Goal: Task Accomplishment & Management: Manage account settings

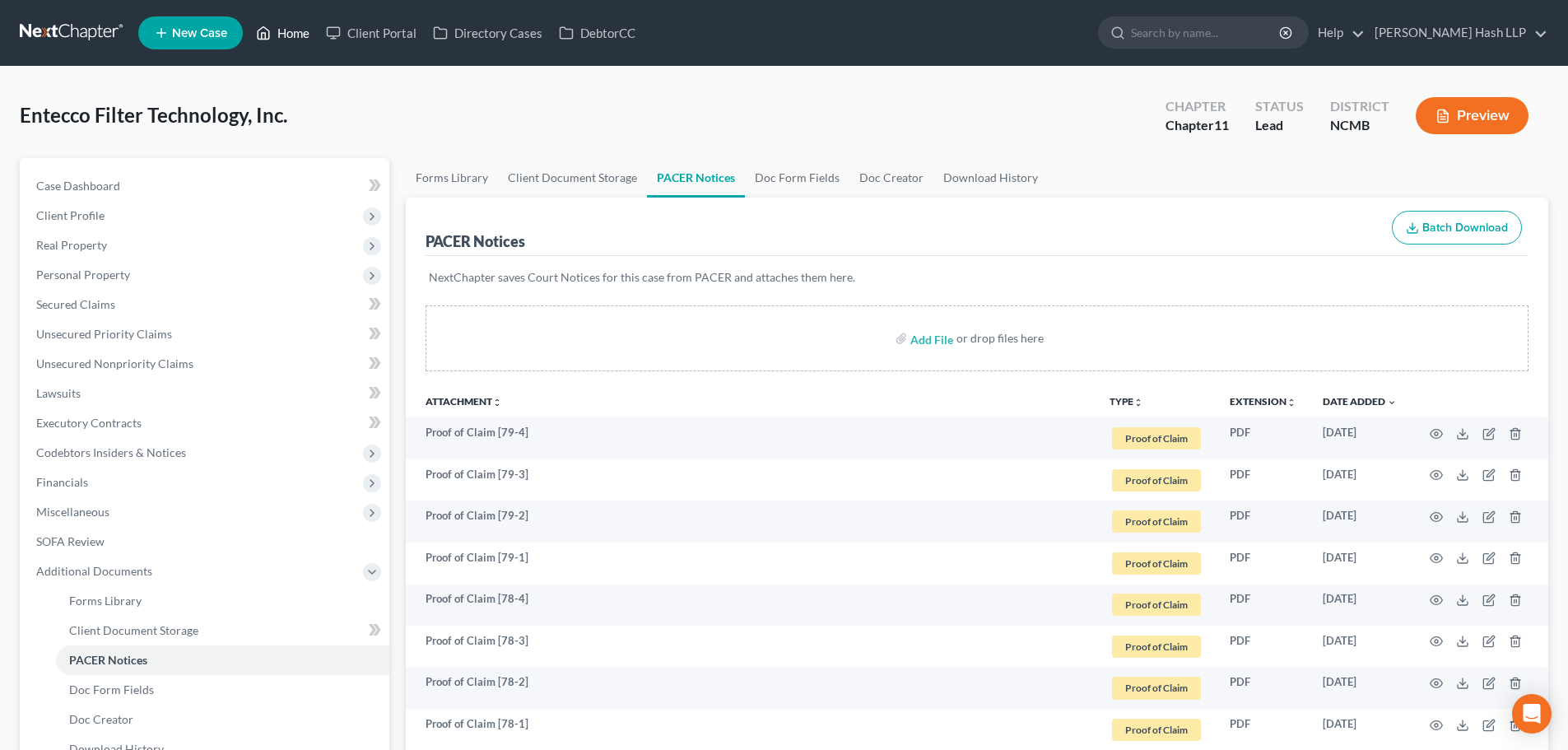
click at [294, 35] on link "Home" at bounding box center [283, 33] width 70 height 30
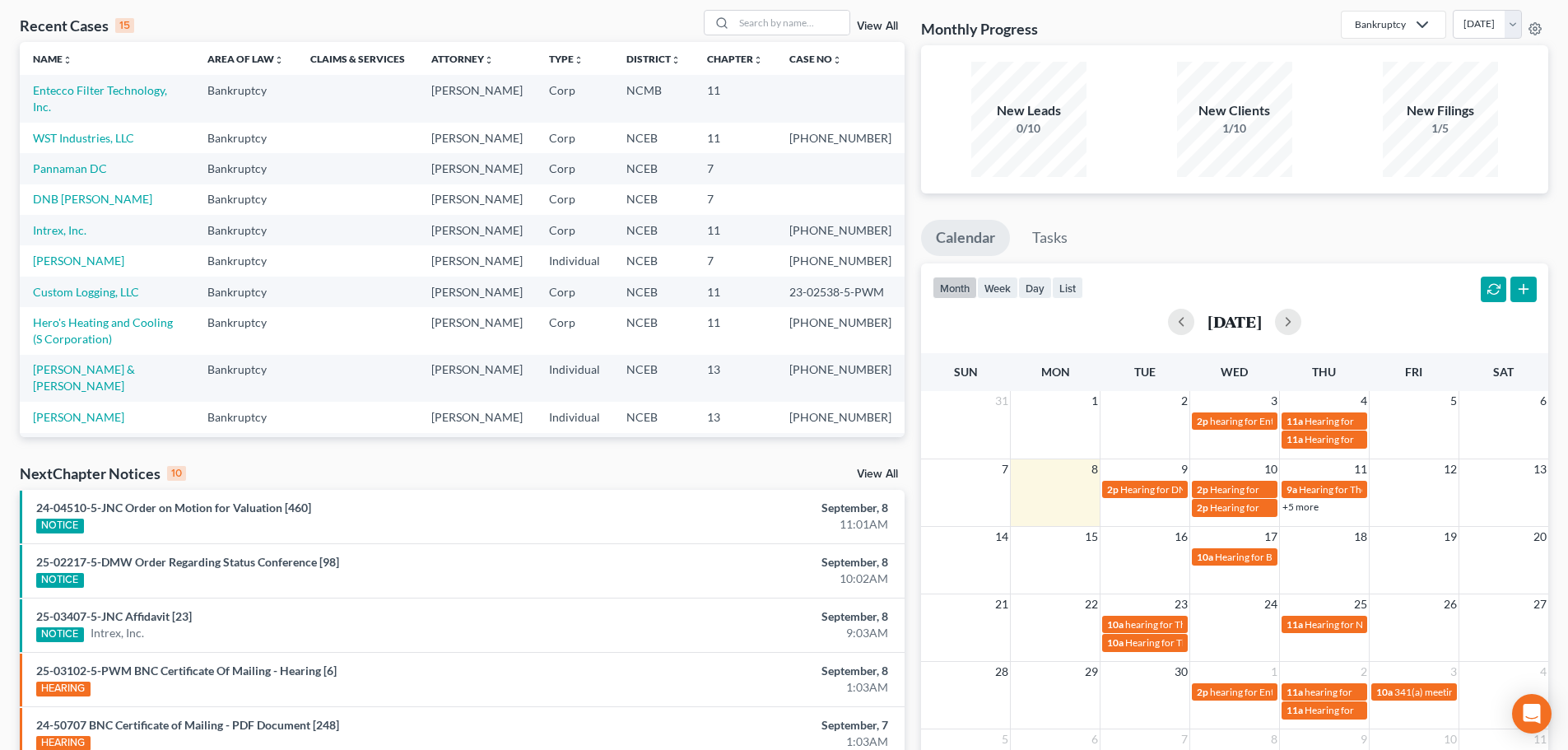
scroll to position [165, 0]
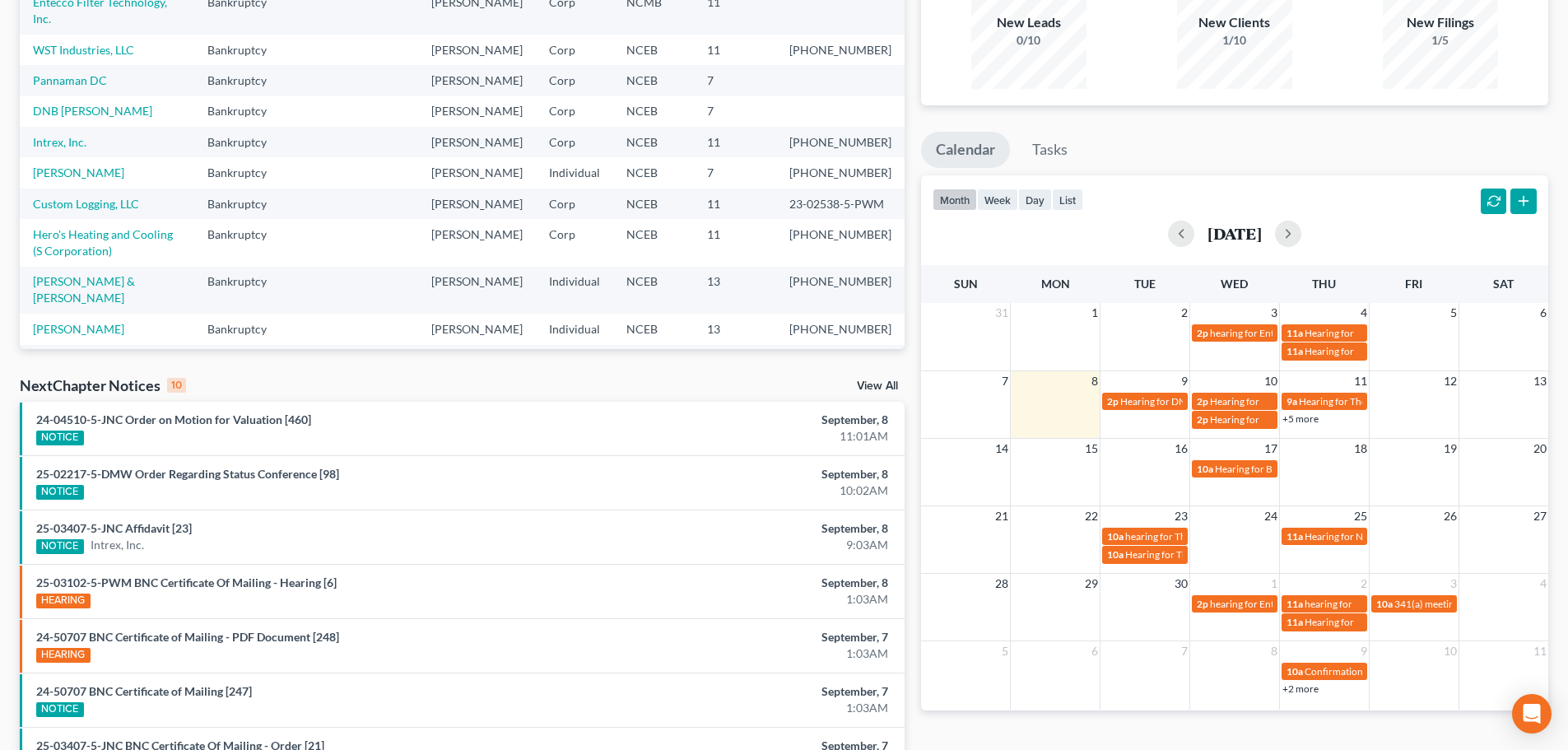
click at [875, 387] on link "View All" at bounding box center [878, 386] width 41 height 11
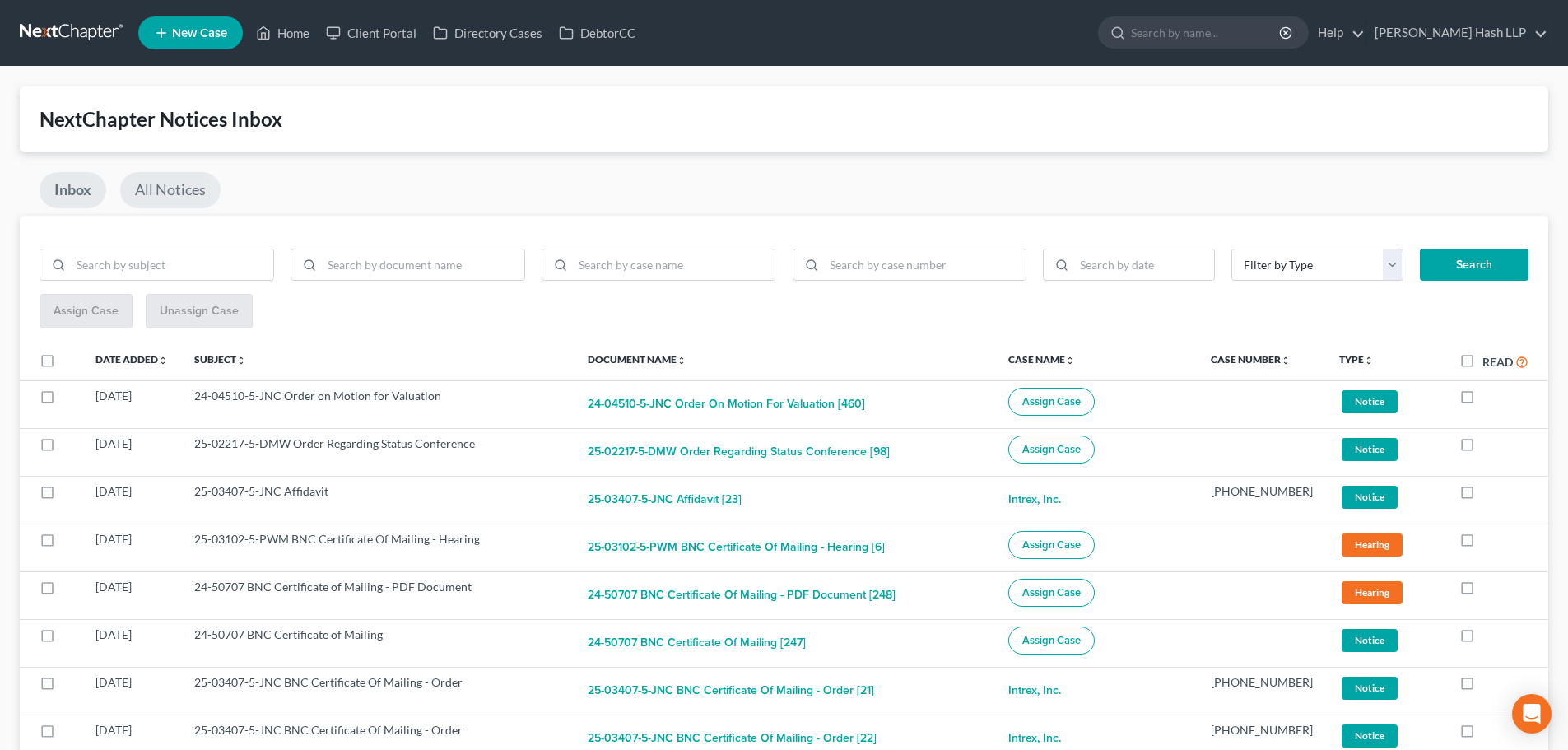
click at [184, 193] on link "All Notices" at bounding box center [170, 190] width 100 height 37
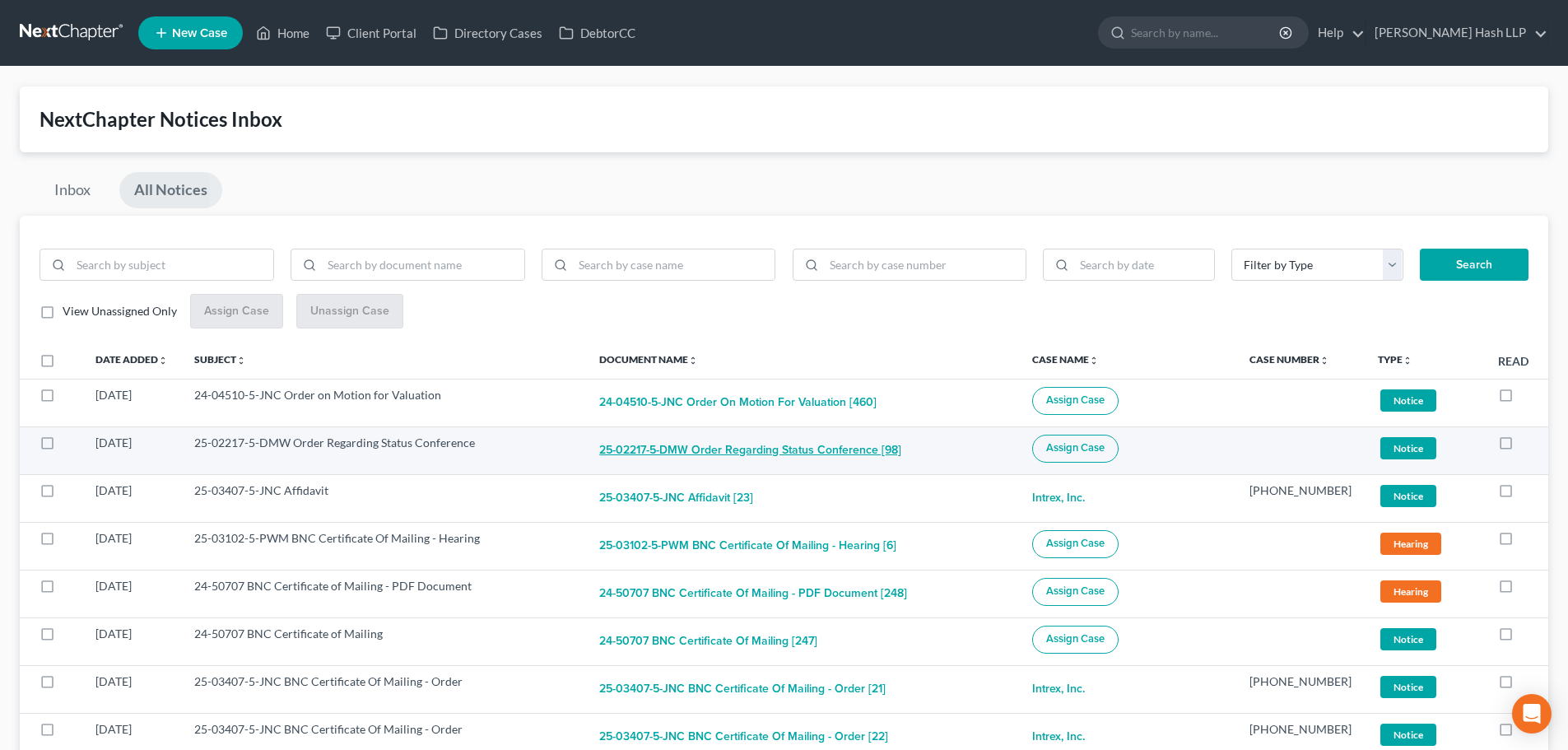
click at [697, 446] on button "25-02217-5-DMW Order Regarding Status Conference [98]" at bounding box center [750, 450] width 303 height 33
checkbox input "true"
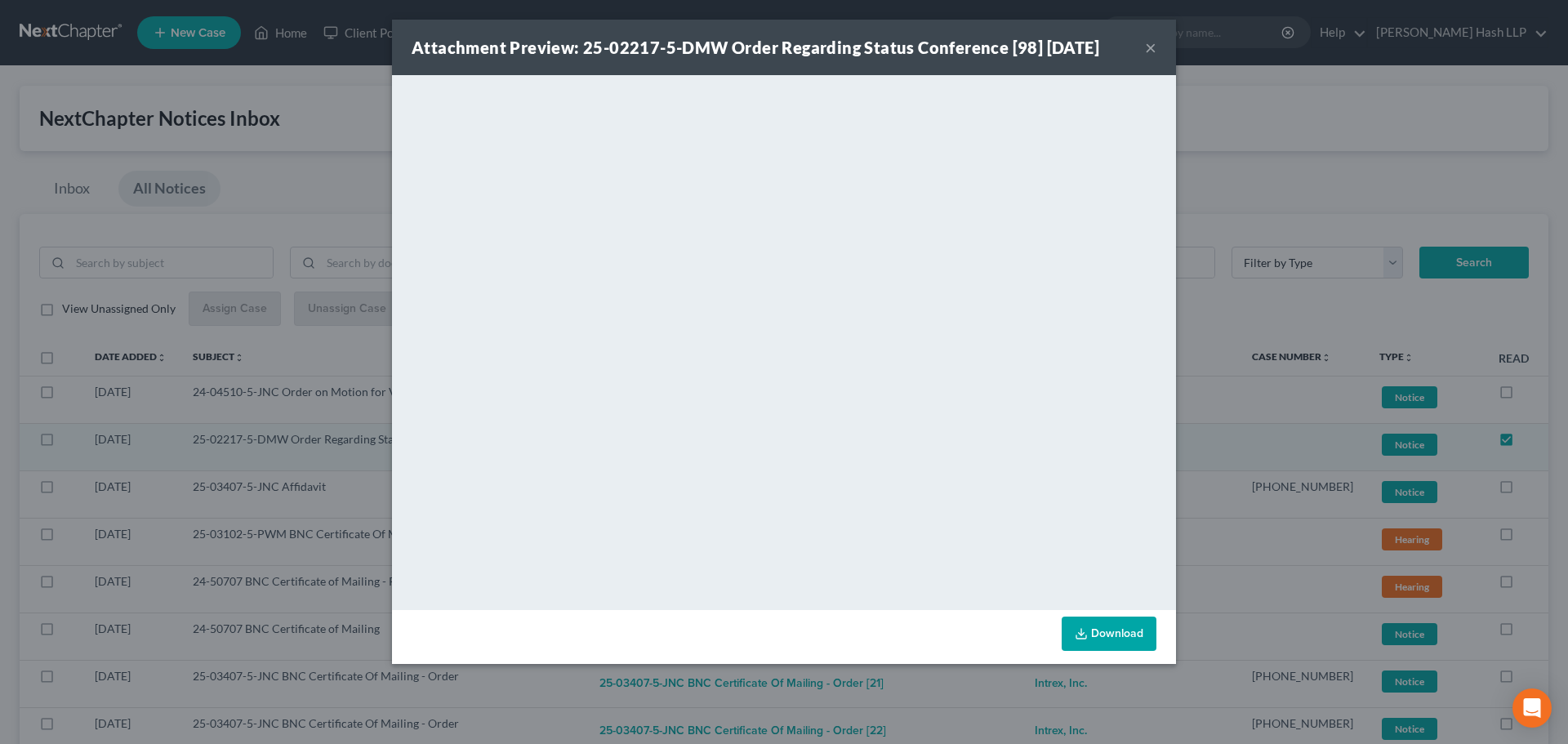
click at [1150, 48] on button "×" at bounding box center [1150, 46] width 11 height 20
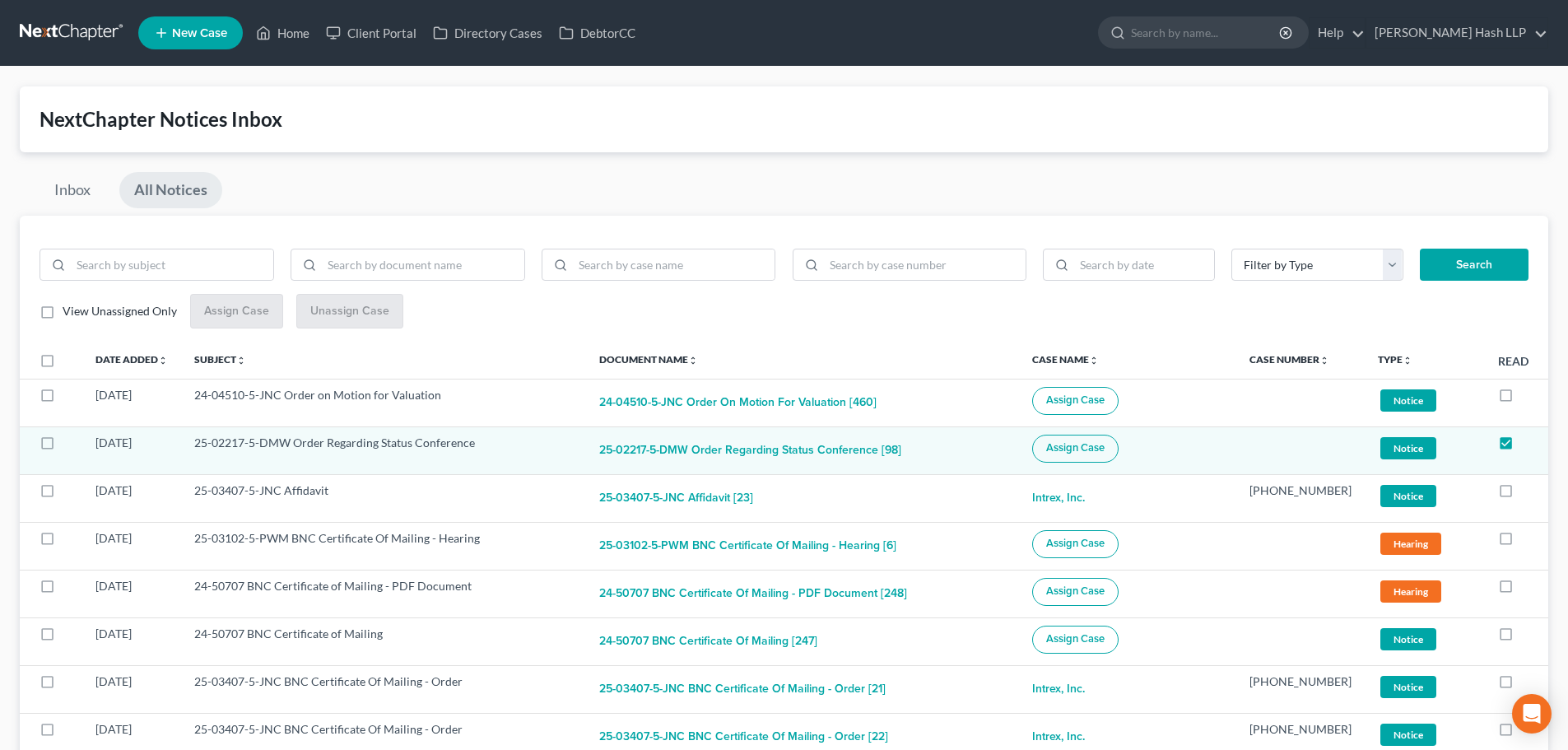
click at [63, 311] on label "View Unassigned Only" at bounding box center [120, 311] width 114 height 17
click at [69, 311] on input "View Unassigned Only" at bounding box center [74, 307] width 10 height 10
checkbox input "true"
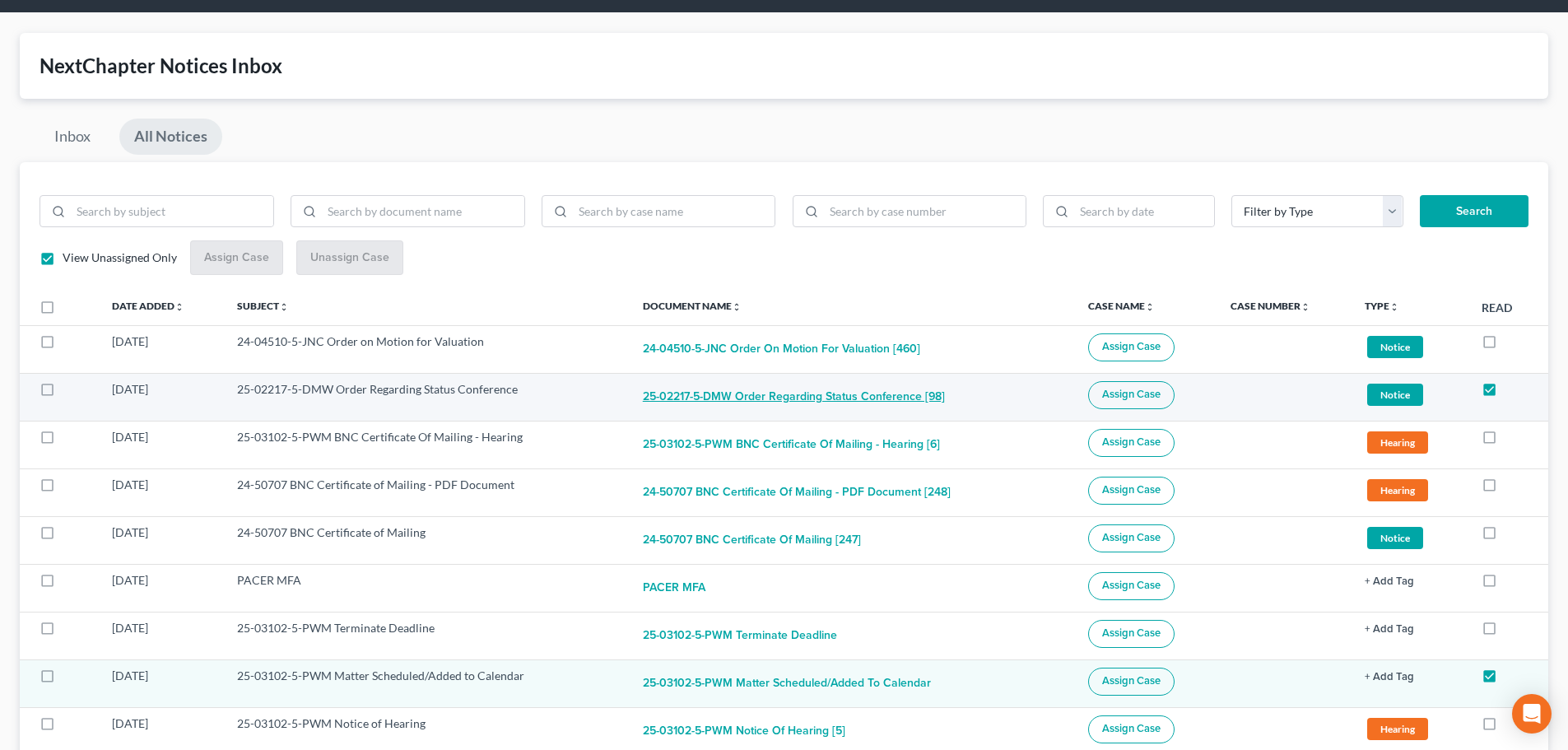
scroll to position [82, 0]
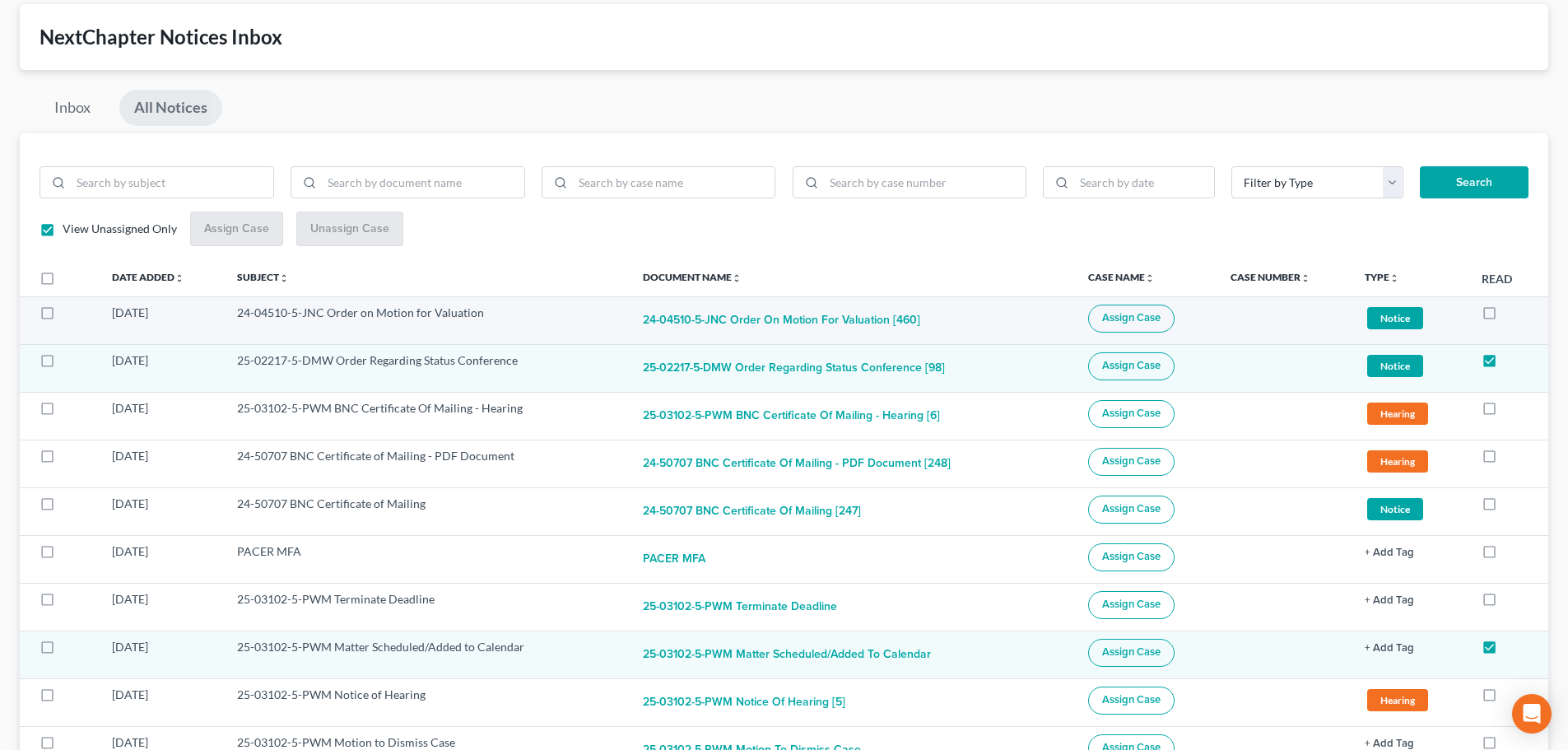
click at [63, 316] on label at bounding box center [63, 316] width 0 height 0
click at [69, 309] on input "checkbox" at bounding box center [74, 309] width 10 height 10
checkbox input "true"
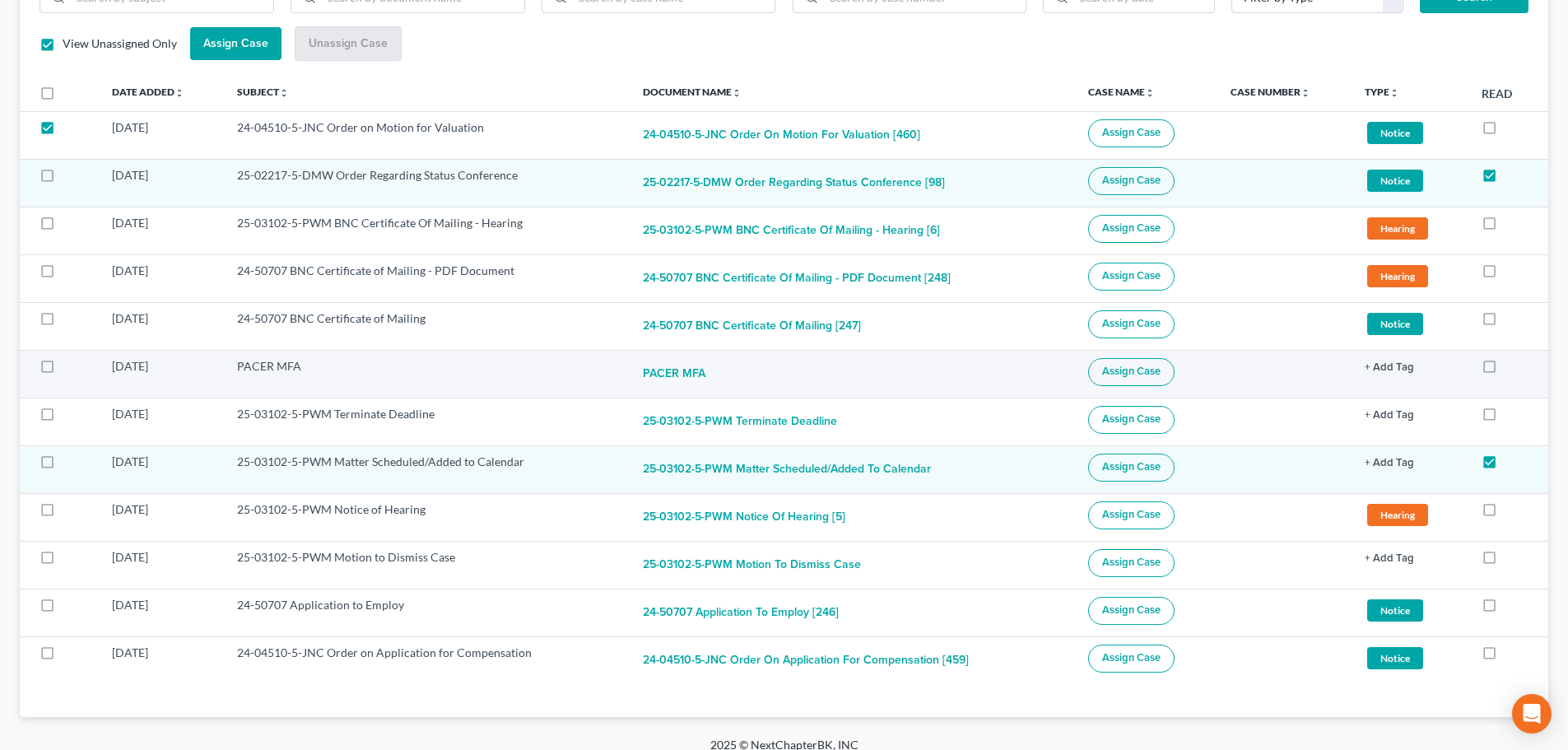
scroll to position [284, 0]
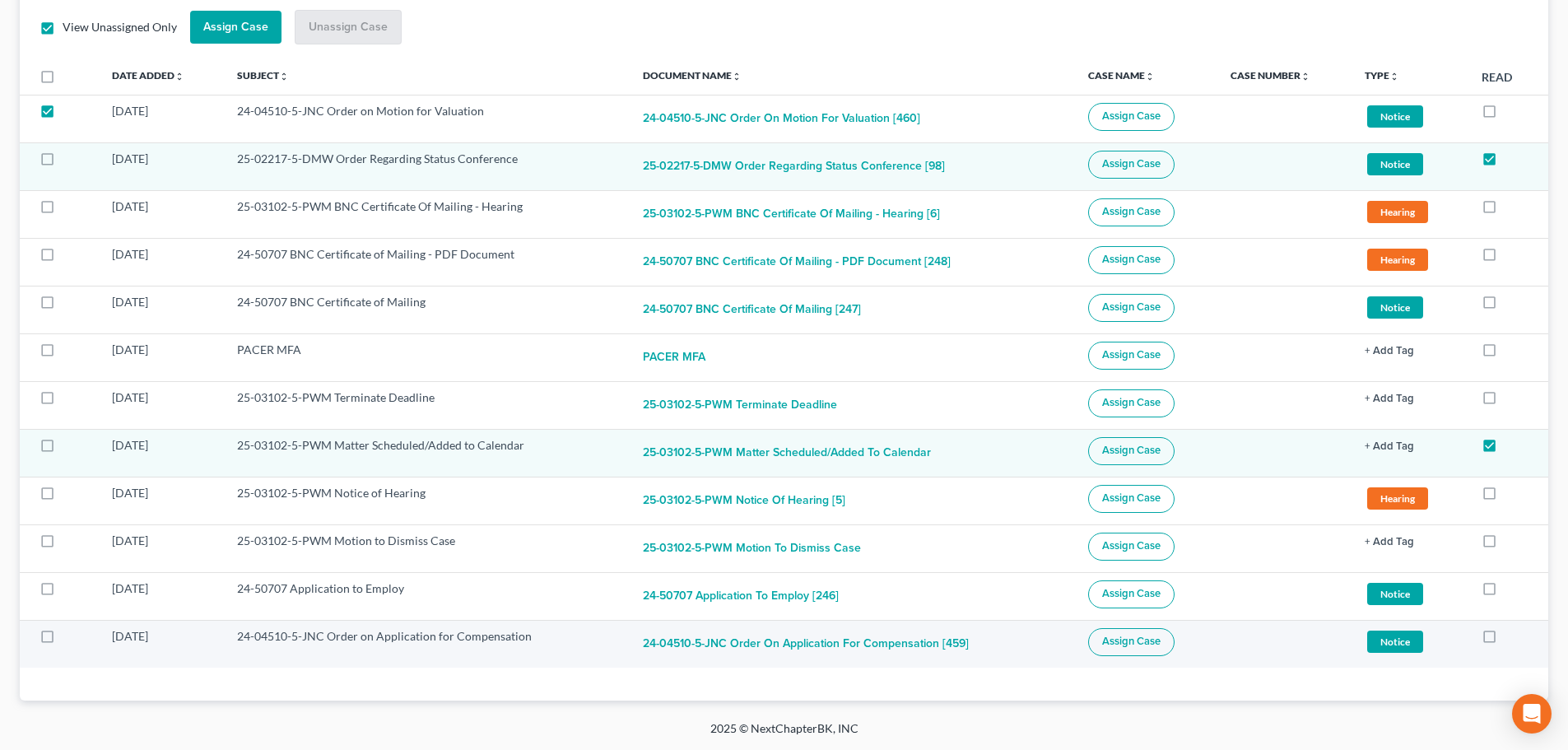
click at [63, 640] on label at bounding box center [63, 640] width 0 height 0
click at [69, 635] on input "checkbox" at bounding box center [74, 633] width 10 height 10
checkbox input "true"
click at [1118, 646] on span "Assign Case" at bounding box center [1132, 641] width 58 height 13
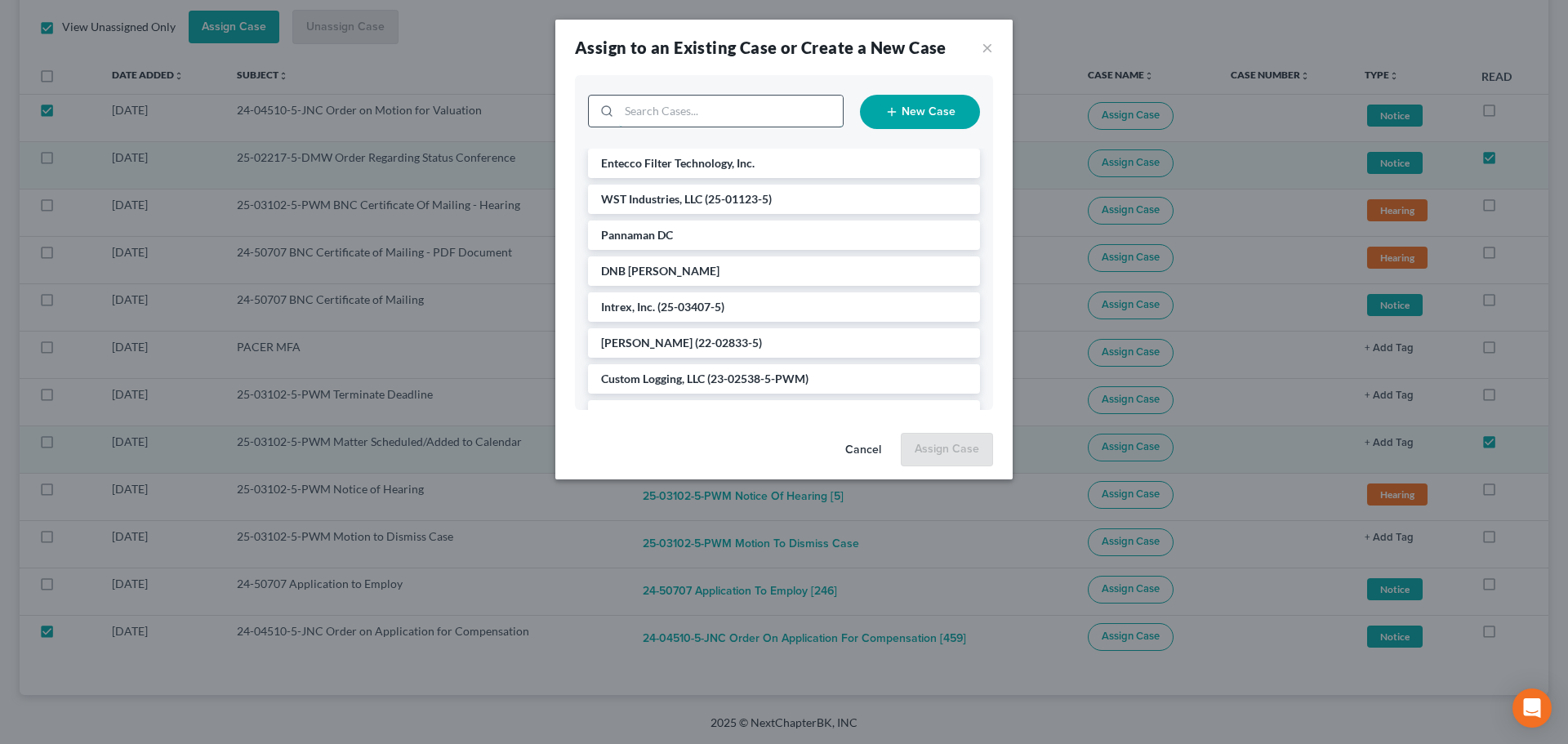
click at [709, 120] on input "search" at bounding box center [730, 111] width 224 height 31
type input "mint"
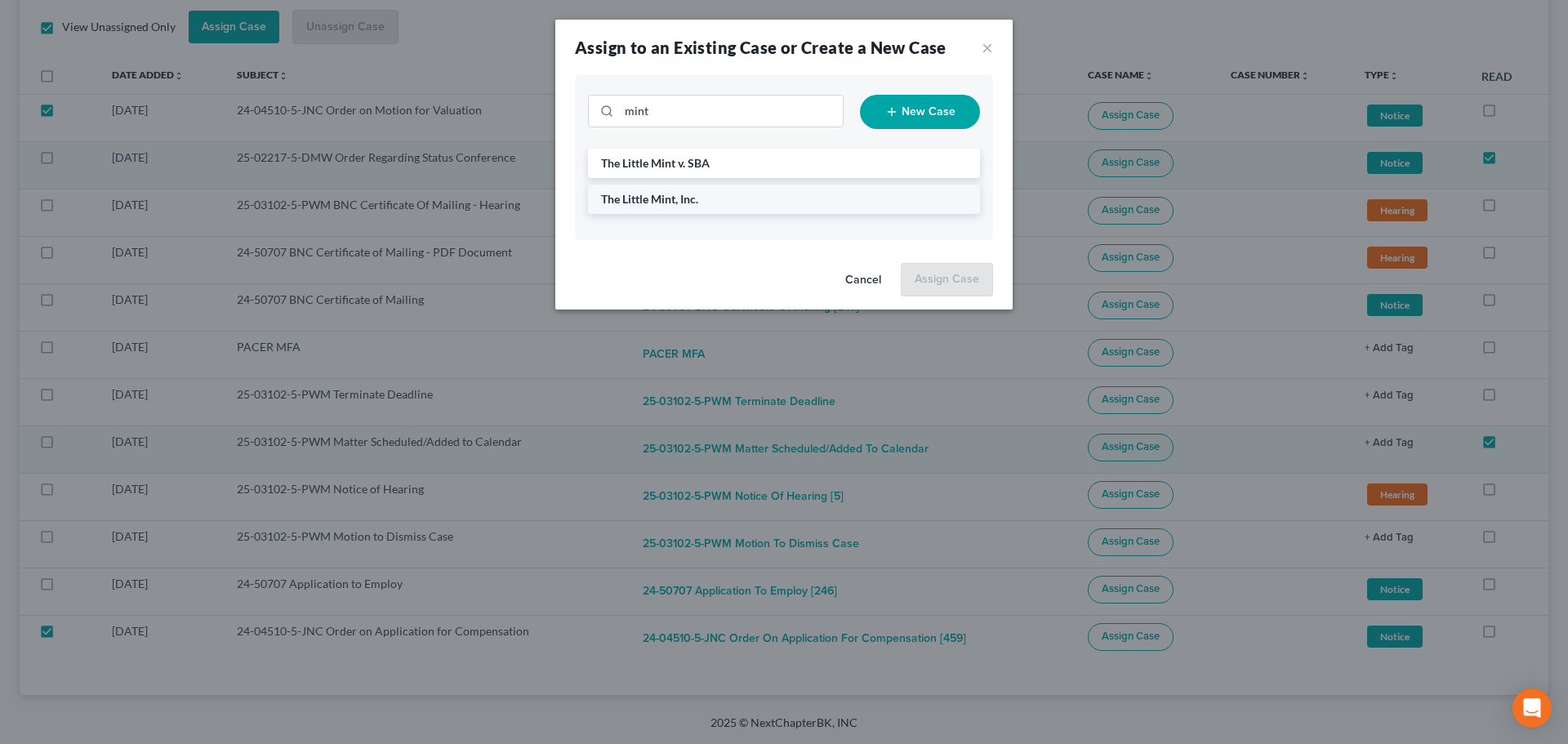
click at [721, 202] on li "The Little Mint, Inc." at bounding box center [784, 200] width 392 height 30
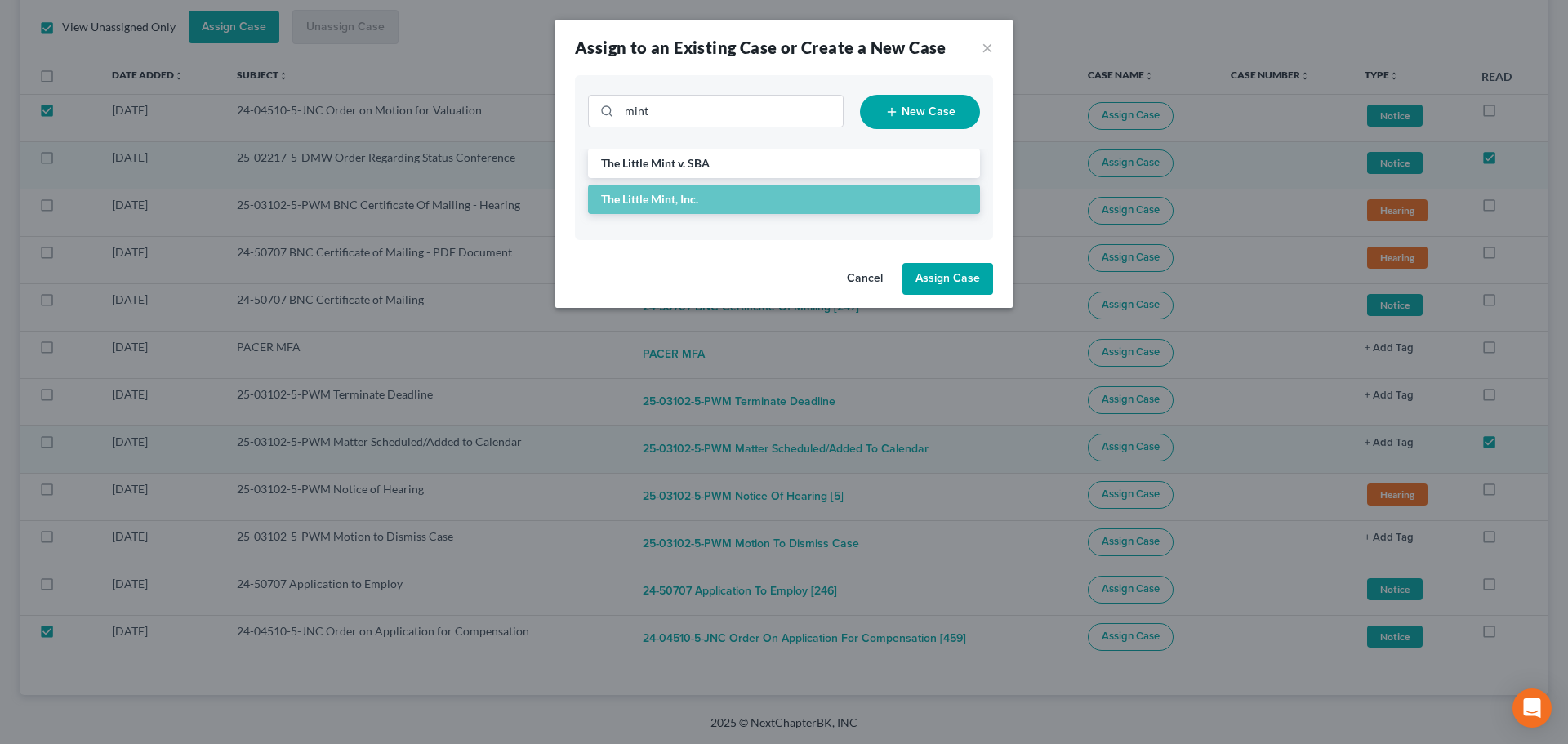
click at [974, 275] on button "Assign Case" at bounding box center [947, 279] width 91 height 33
checkbox input "false"
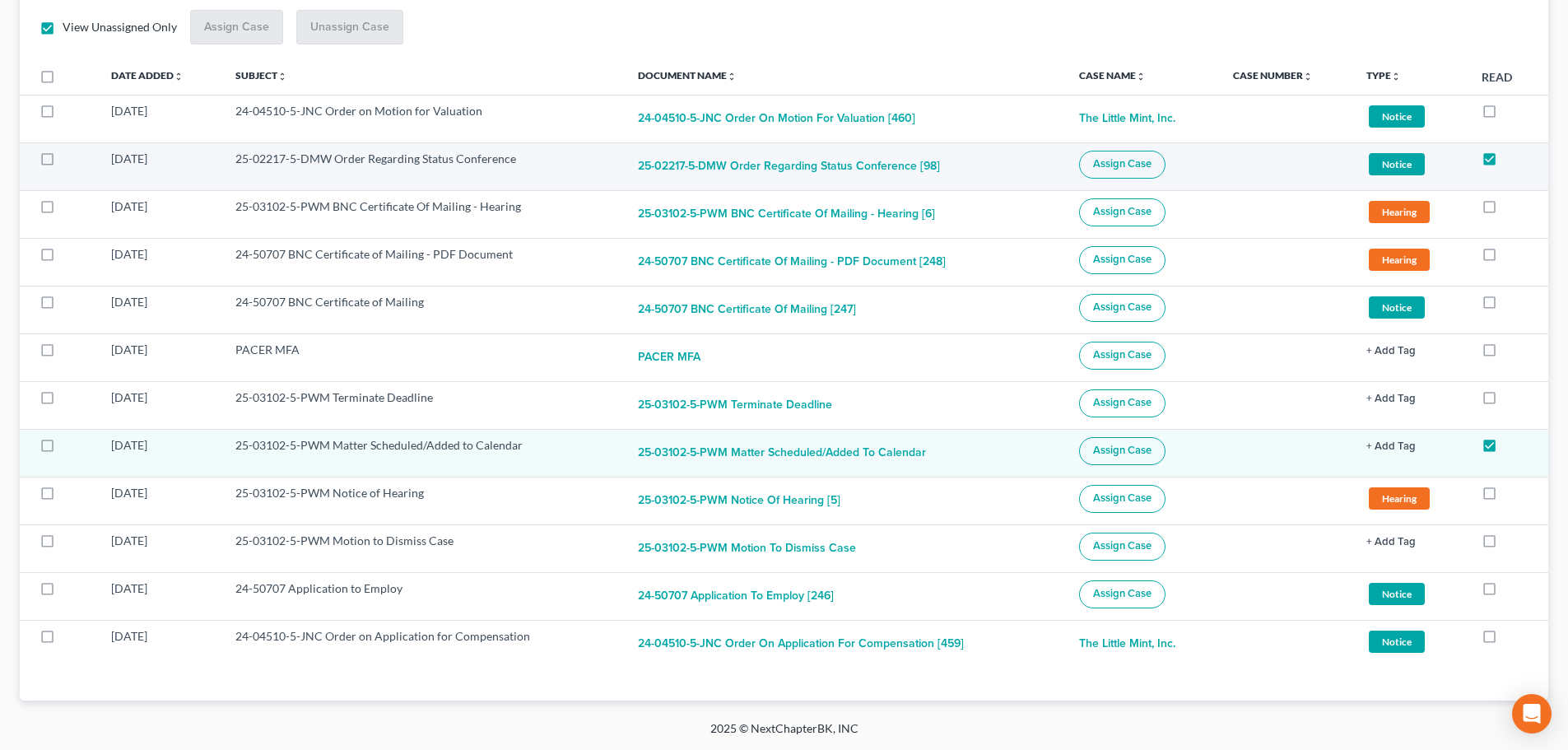
click at [63, 163] on label at bounding box center [63, 163] width 0 height 0
click at [69, 158] on input "checkbox" at bounding box center [74, 155] width 10 height 10
checkbox input "true"
click at [1110, 159] on span "Assign Case" at bounding box center [1122, 164] width 58 height 13
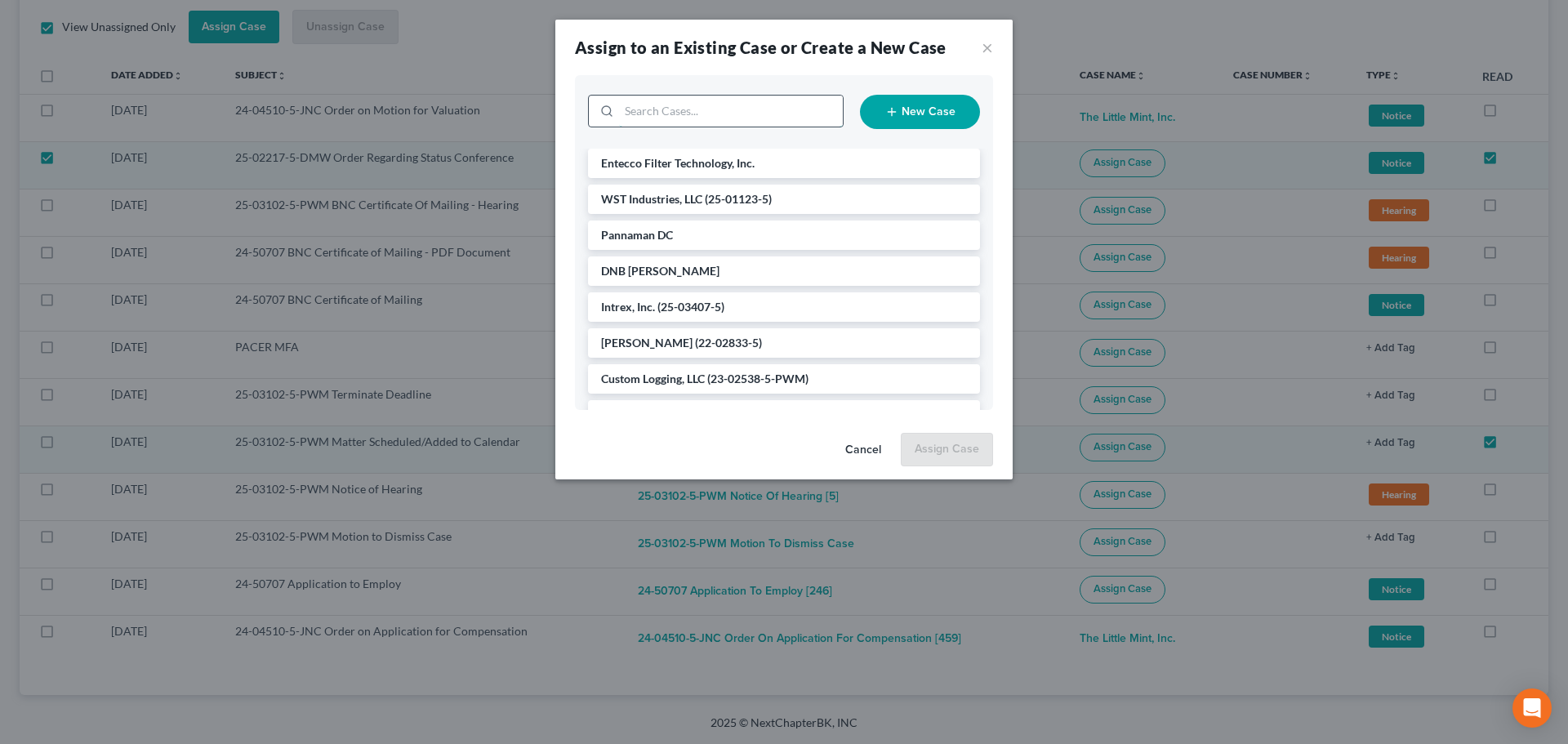
click at [745, 111] on input "search" at bounding box center [730, 111] width 224 height 31
type input "north"
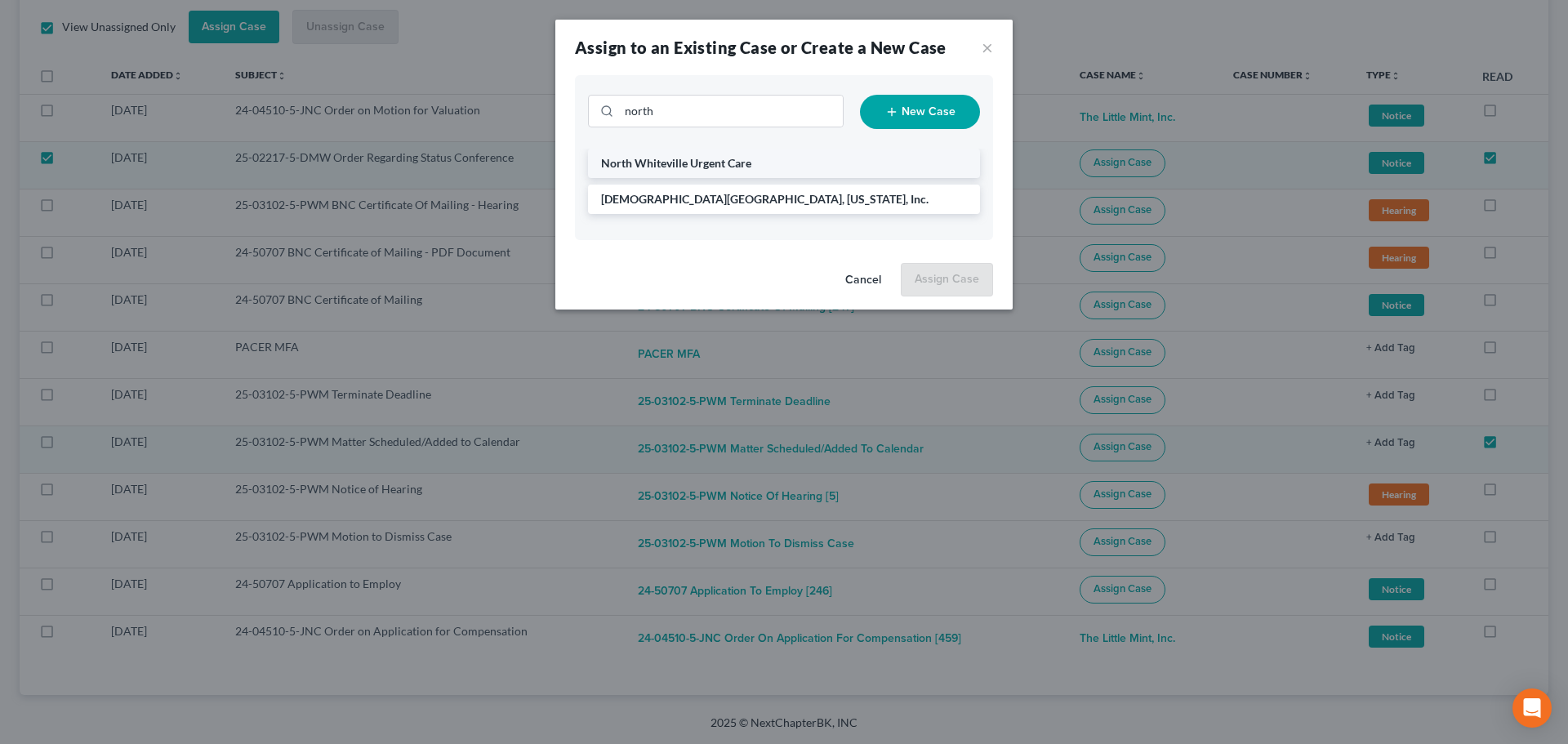
click at [702, 153] on li "North Whiteville Urgent Care" at bounding box center [784, 163] width 392 height 30
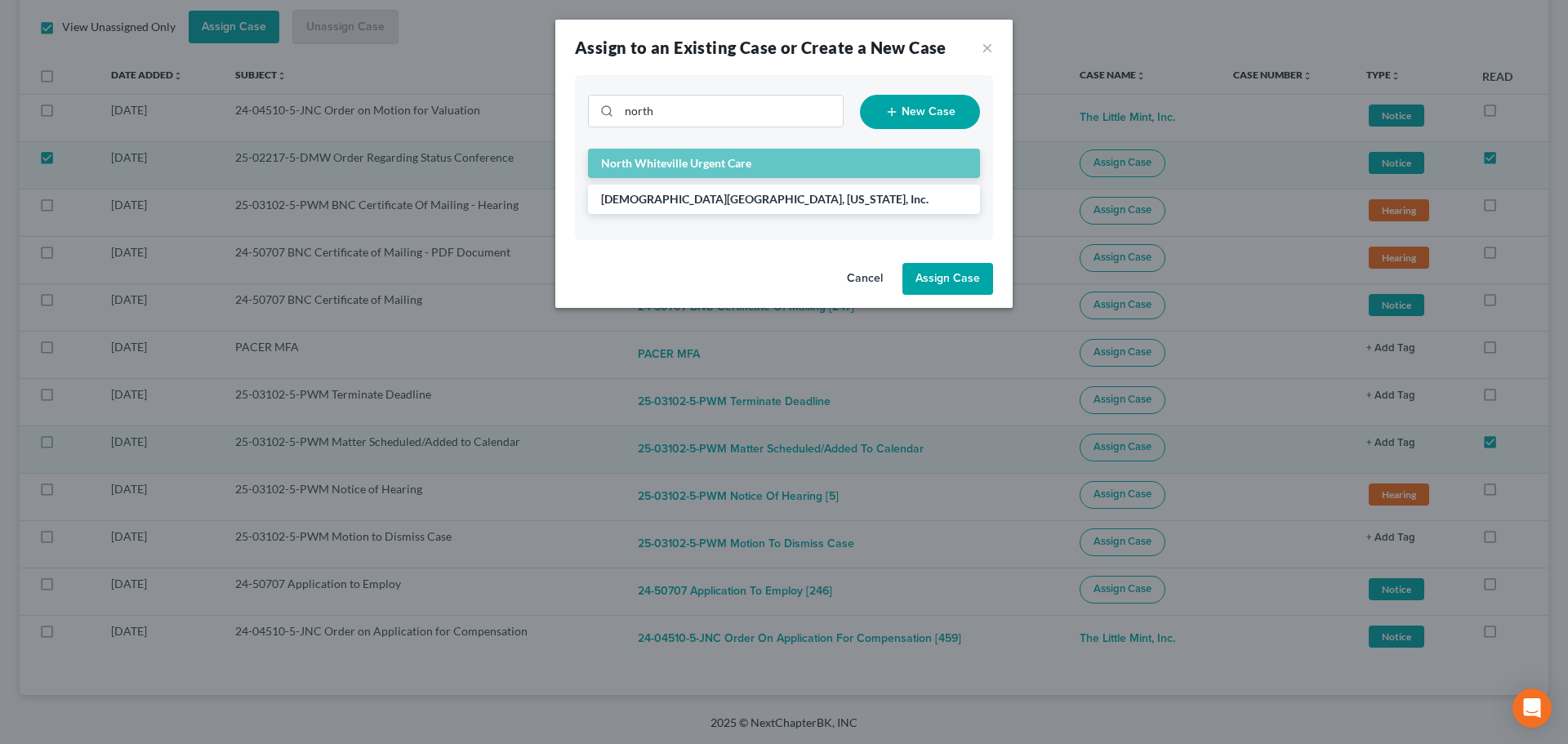
click at [939, 273] on button "Assign Case" at bounding box center [947, 279] width 91 height 33
checkbox input "false"
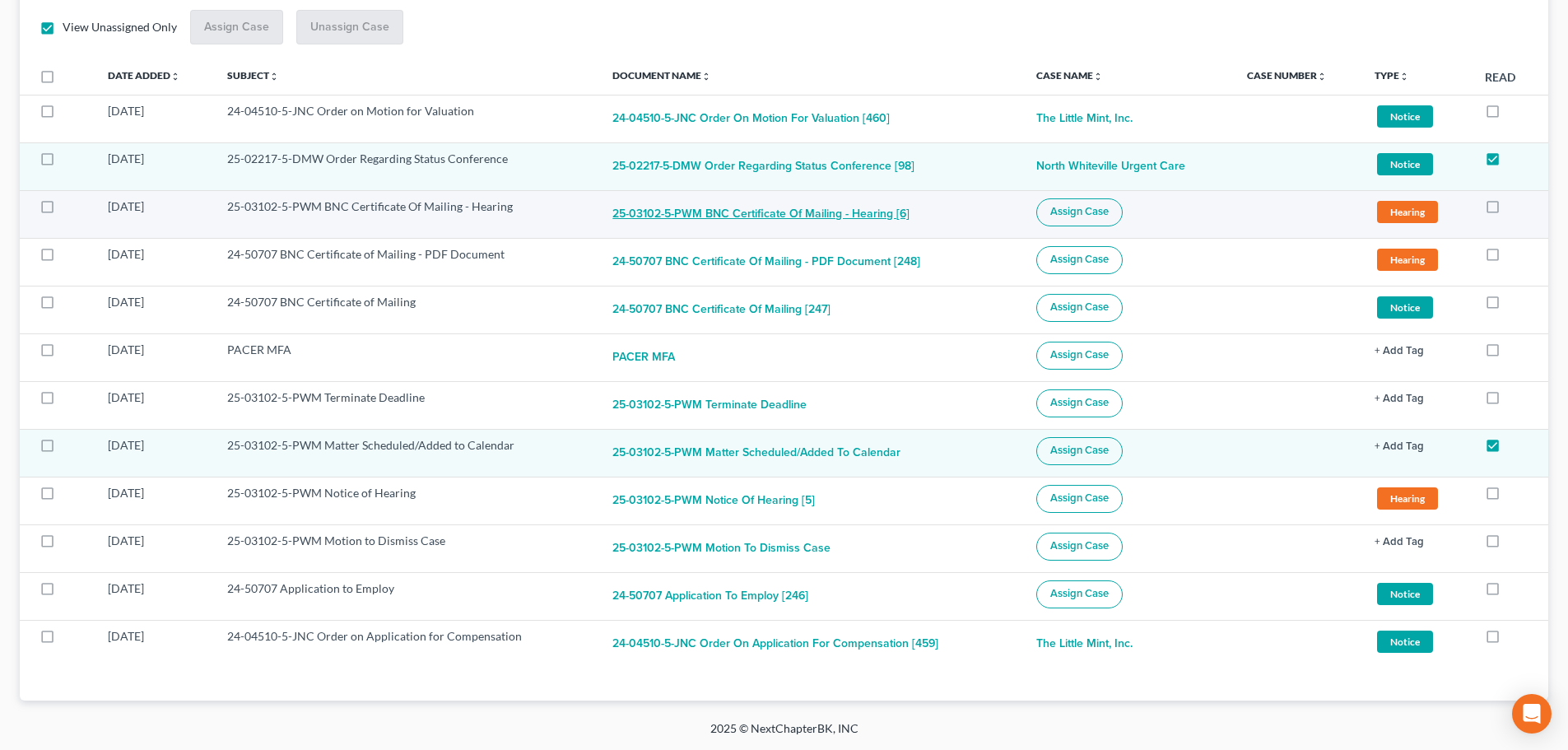
click at [699, 212] on button "25-03102-5-PWM BNC Certificate Of Mailing - Hearing [6]" at bounding box center [761, 214] width 297 height 33
checkbox input "true"
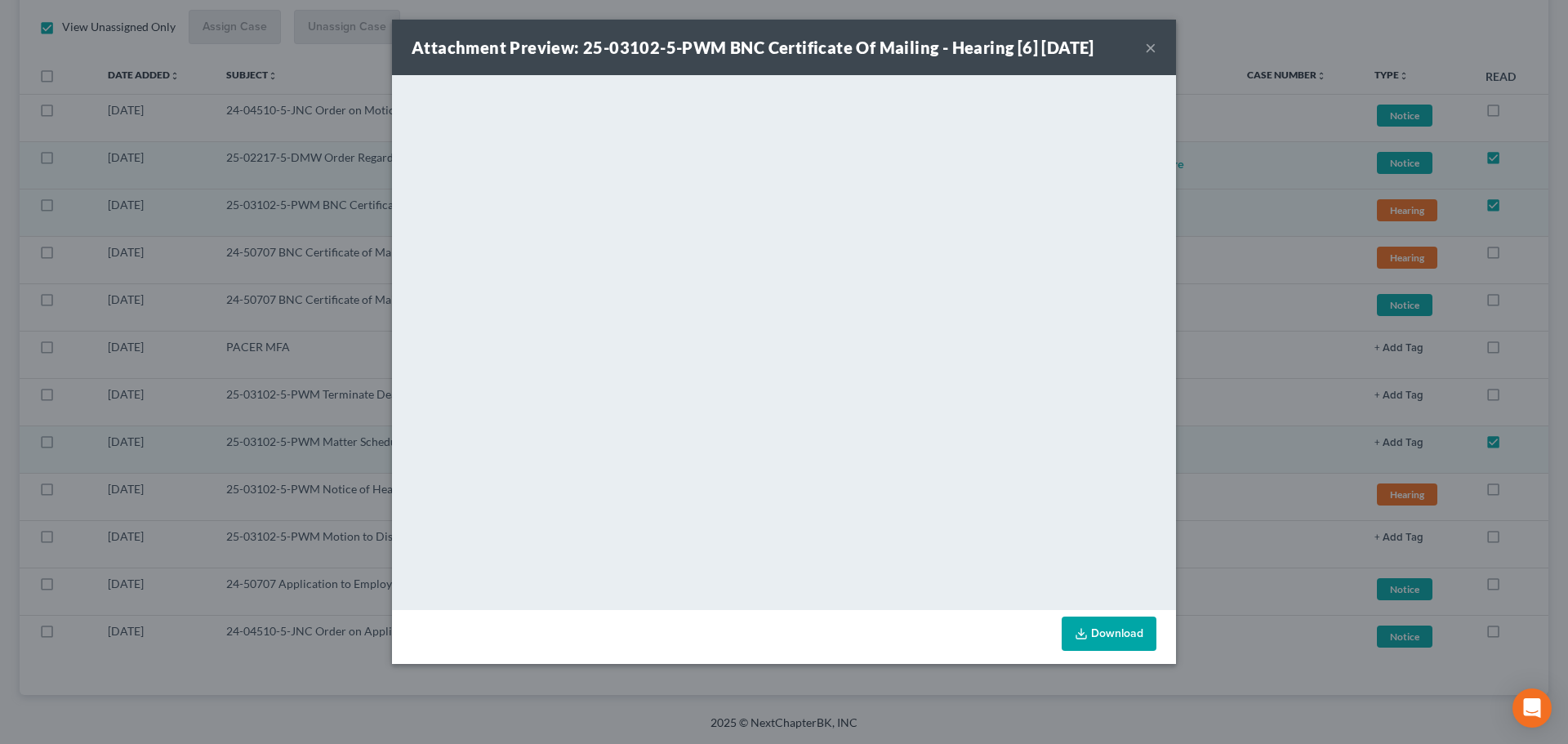
click at [1150, 49] on button "×" at bounding box center [1150, 46] width 11 height 20
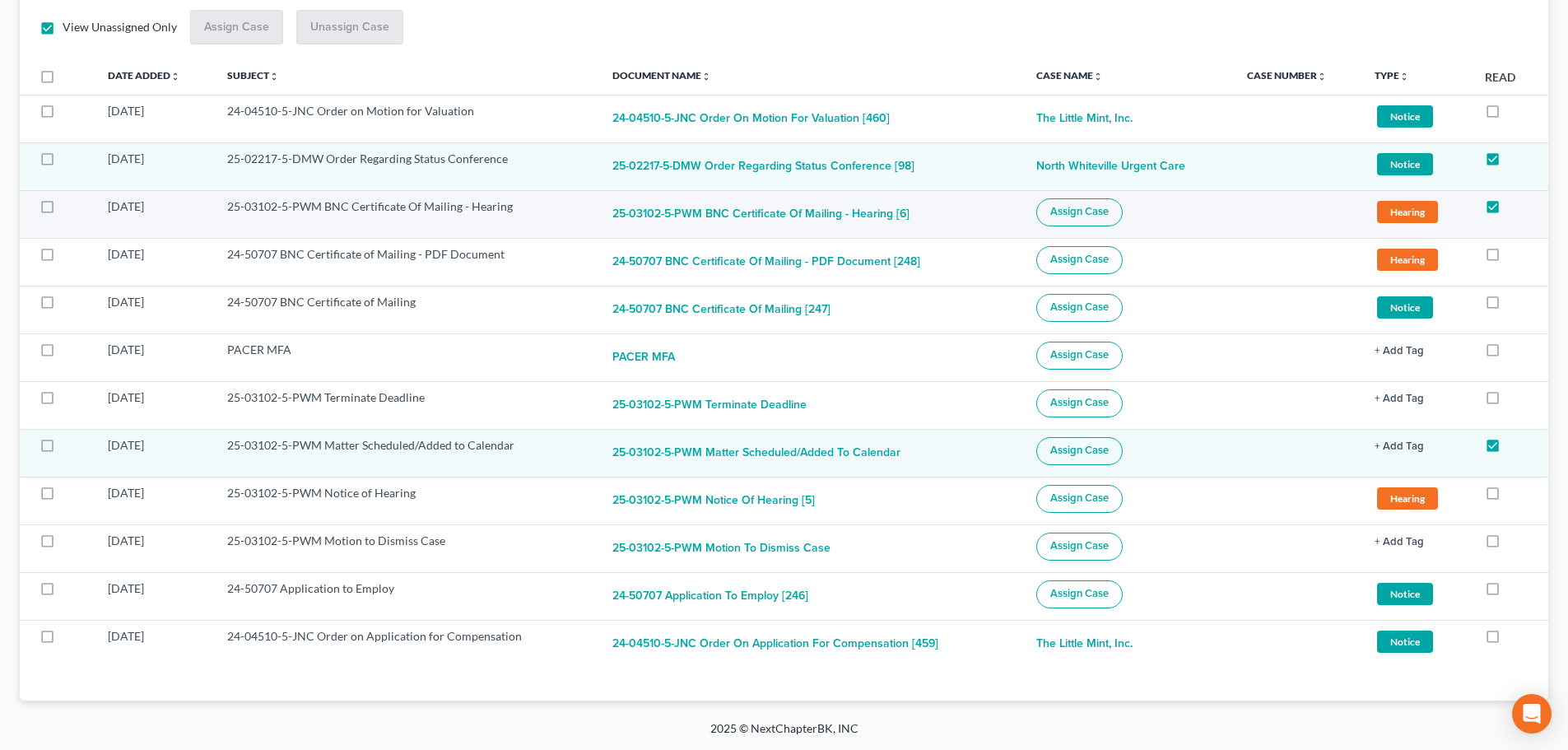
click at [63, 211] on label at bounding box center [63, 211] width 0 height 0
click at [69, 209] on input "checkbox" at bounding box center [74, 203] width 10 height 10
checkbox input "true"
click at [1072, 211] on span "Assign Case" at bounding box center [1080, 212] width 58 height 13
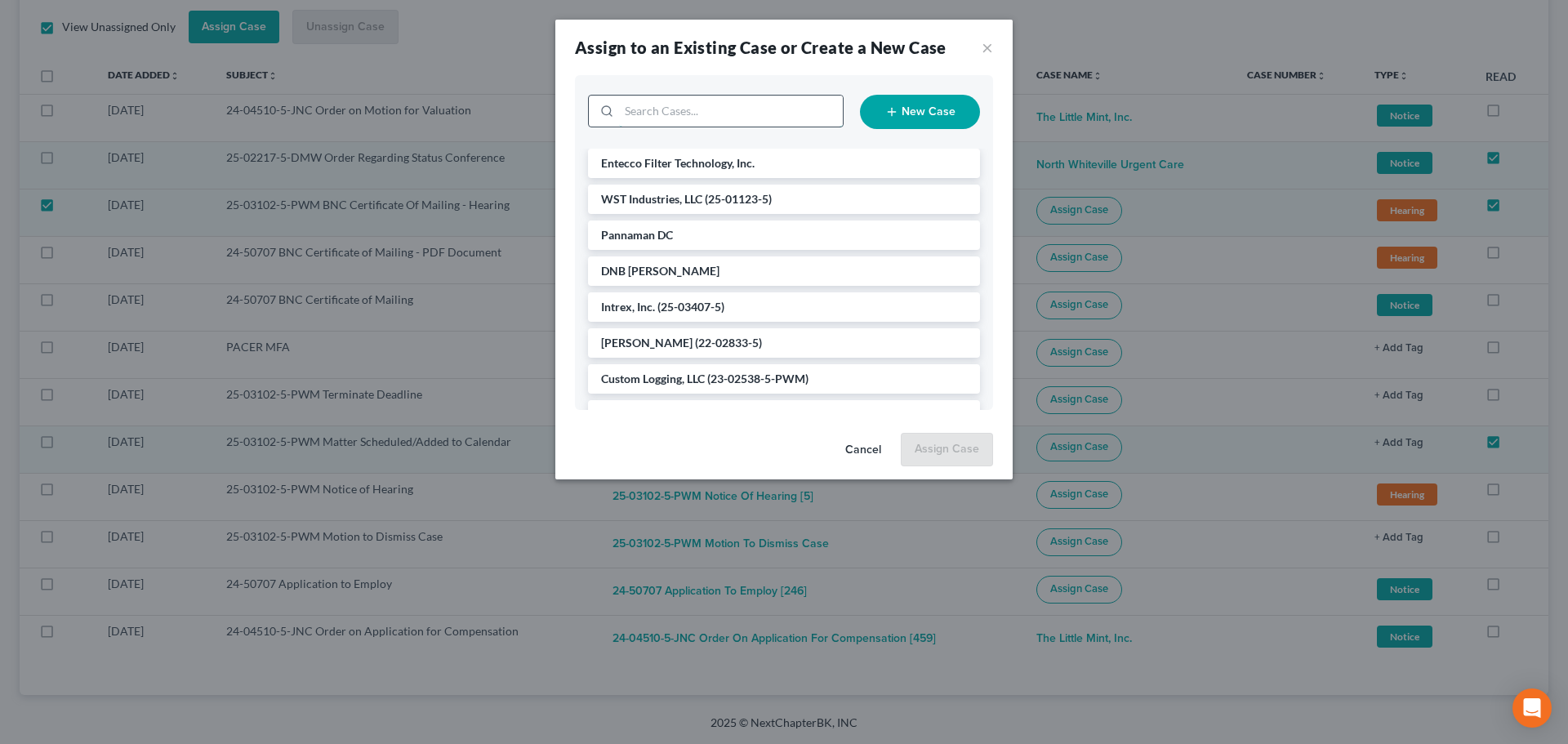
click at [718, 120] on input "search" at bounding box center [730, 111] width 224 height 31
type input "[GEOGRAPHIC_DATA]"
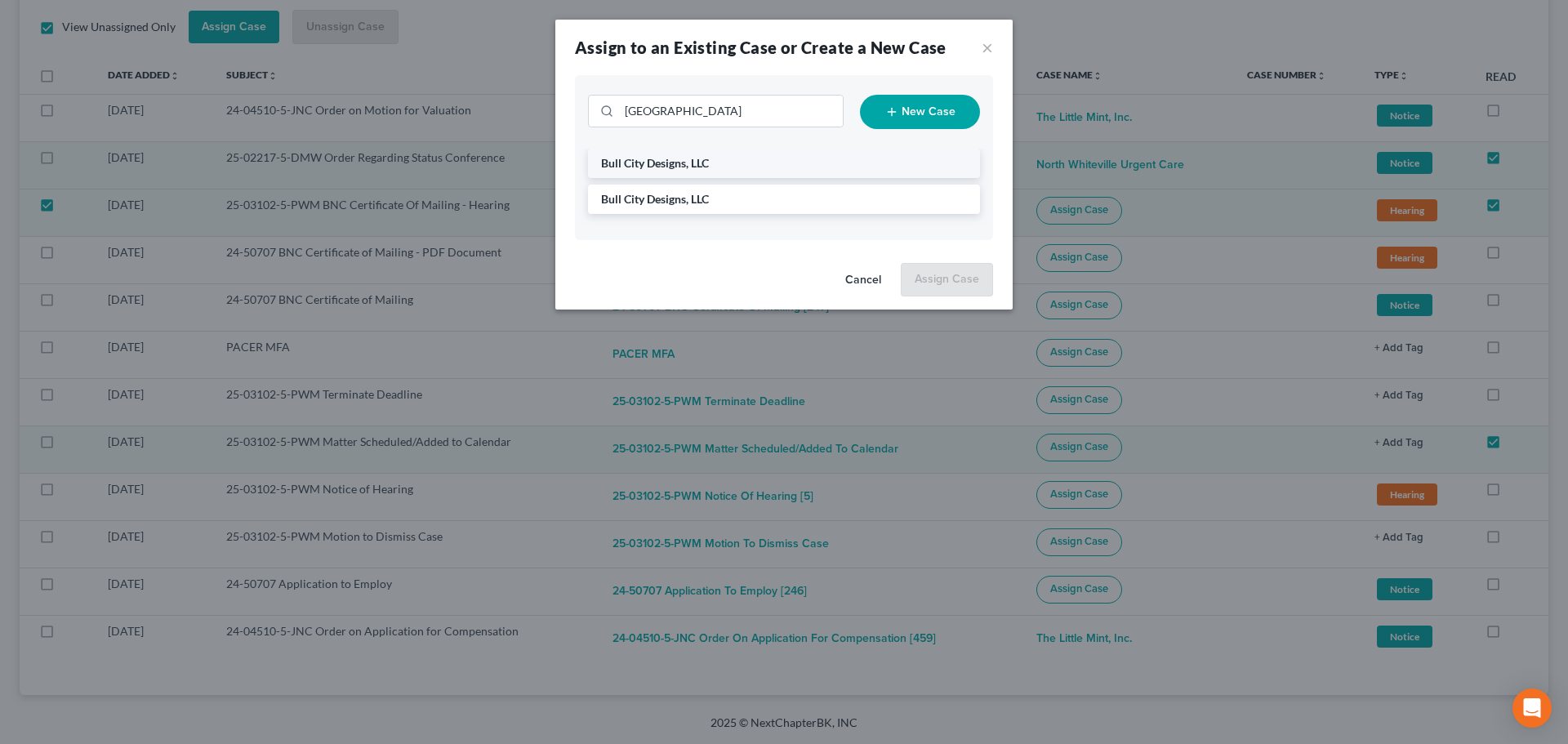
click at [673, 166] on span "Bull City Designs, LLC" at bounding box center [655, 163] width 108 height 14
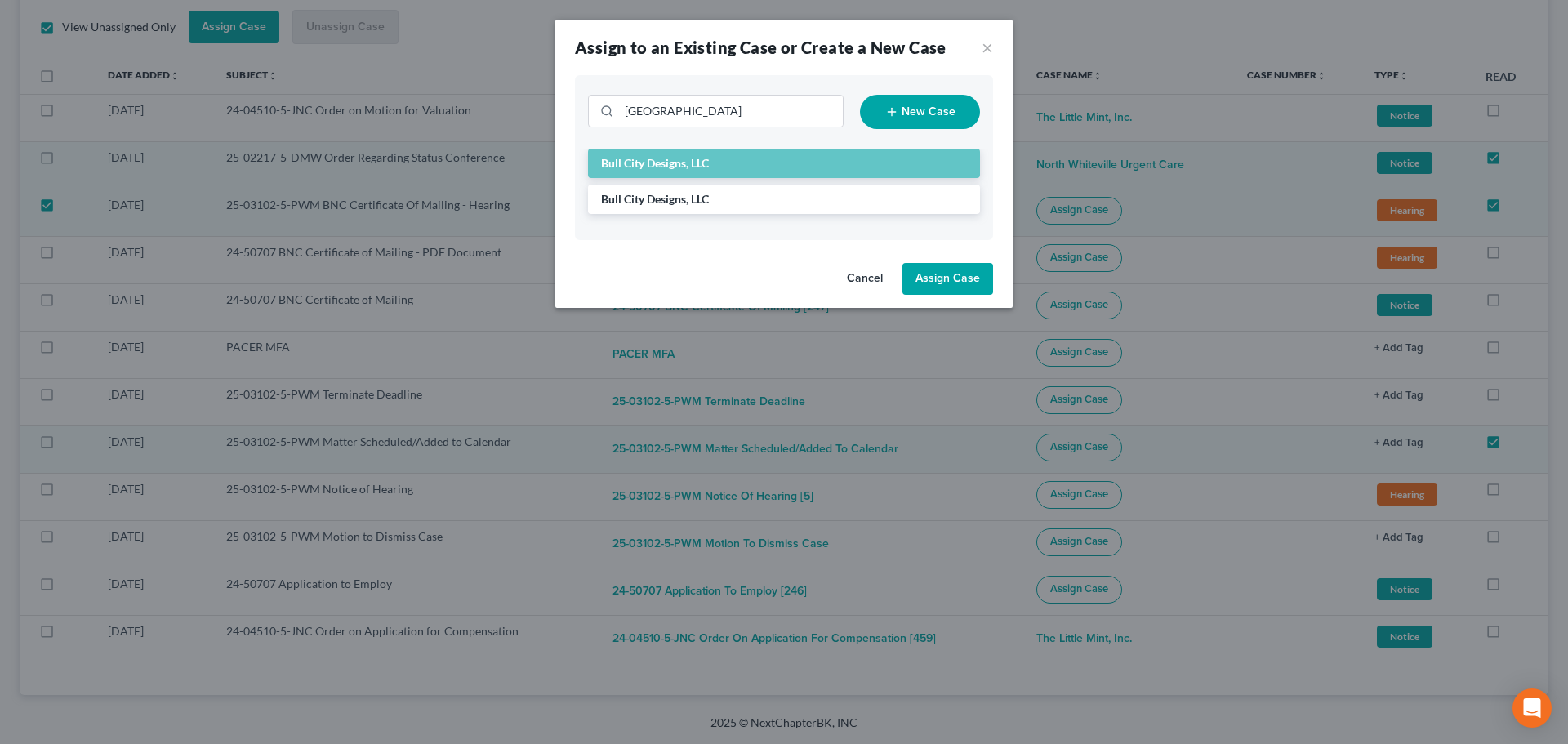
click at [946, 274] on button "Assign Case" at bounding box center [947, 279] width 91 height 33
checkbox input "false"
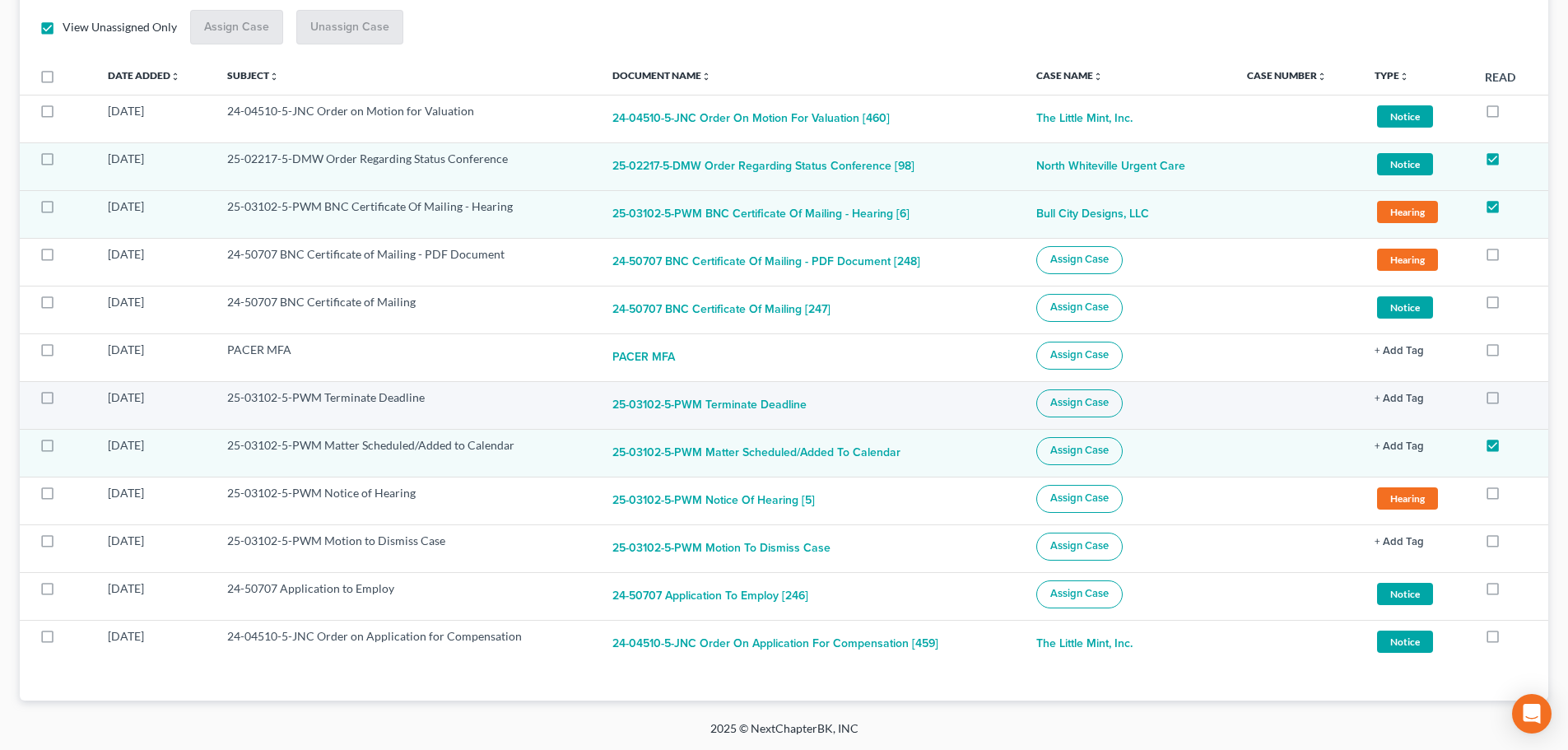
click at [63, 402] on label at bounding box center [63, 402] width 0 height 0
click at [69, 393] on input "checkbox" at bounding box center [74, 394] width 10 height 10
checkbox input "true"
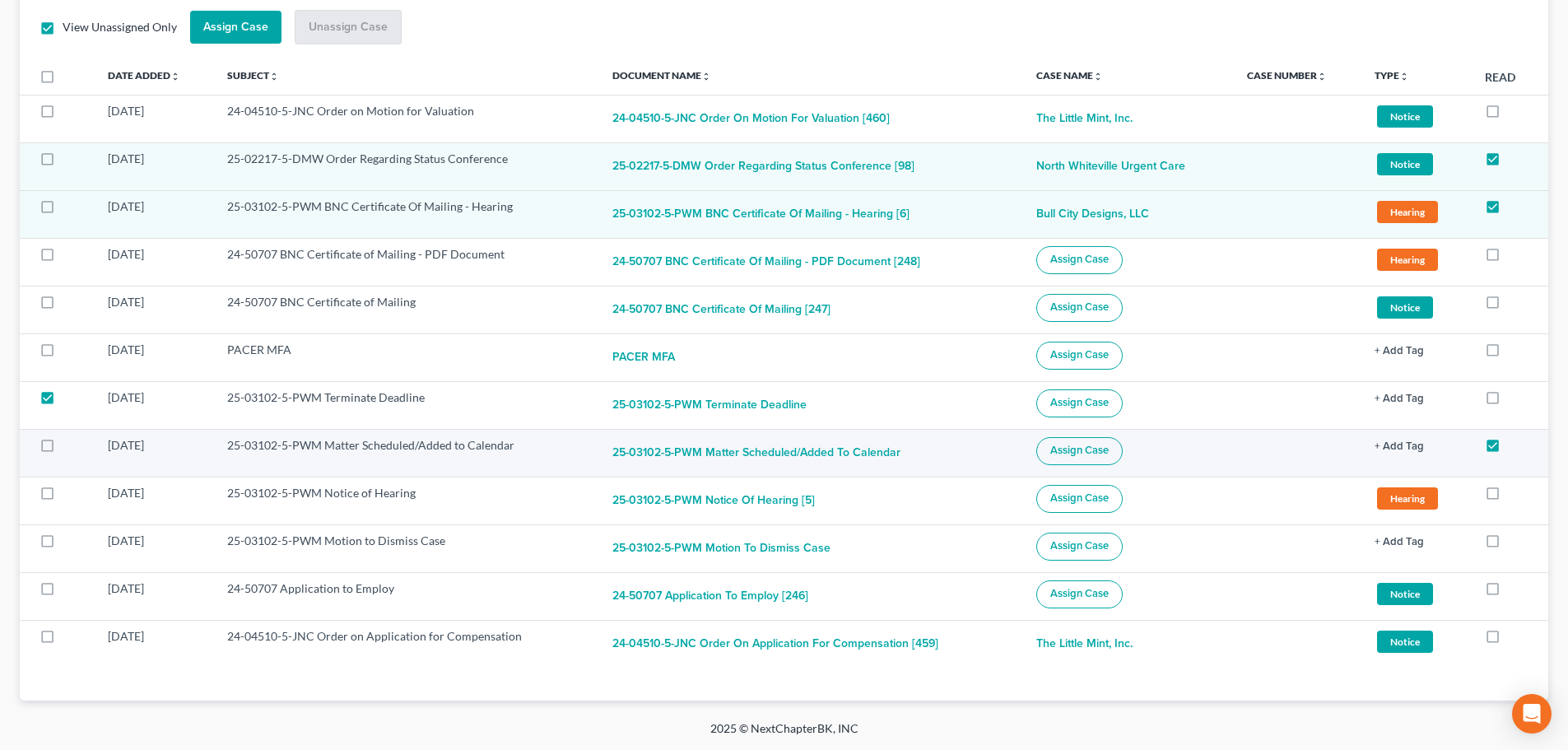
click at [63, 449] on label at bounding box center [63, 449] width 0 height 0
click at [69, 440] on input "checkbox" at bounding box center [74, 442] width 10 height 10
checkbox input "true"
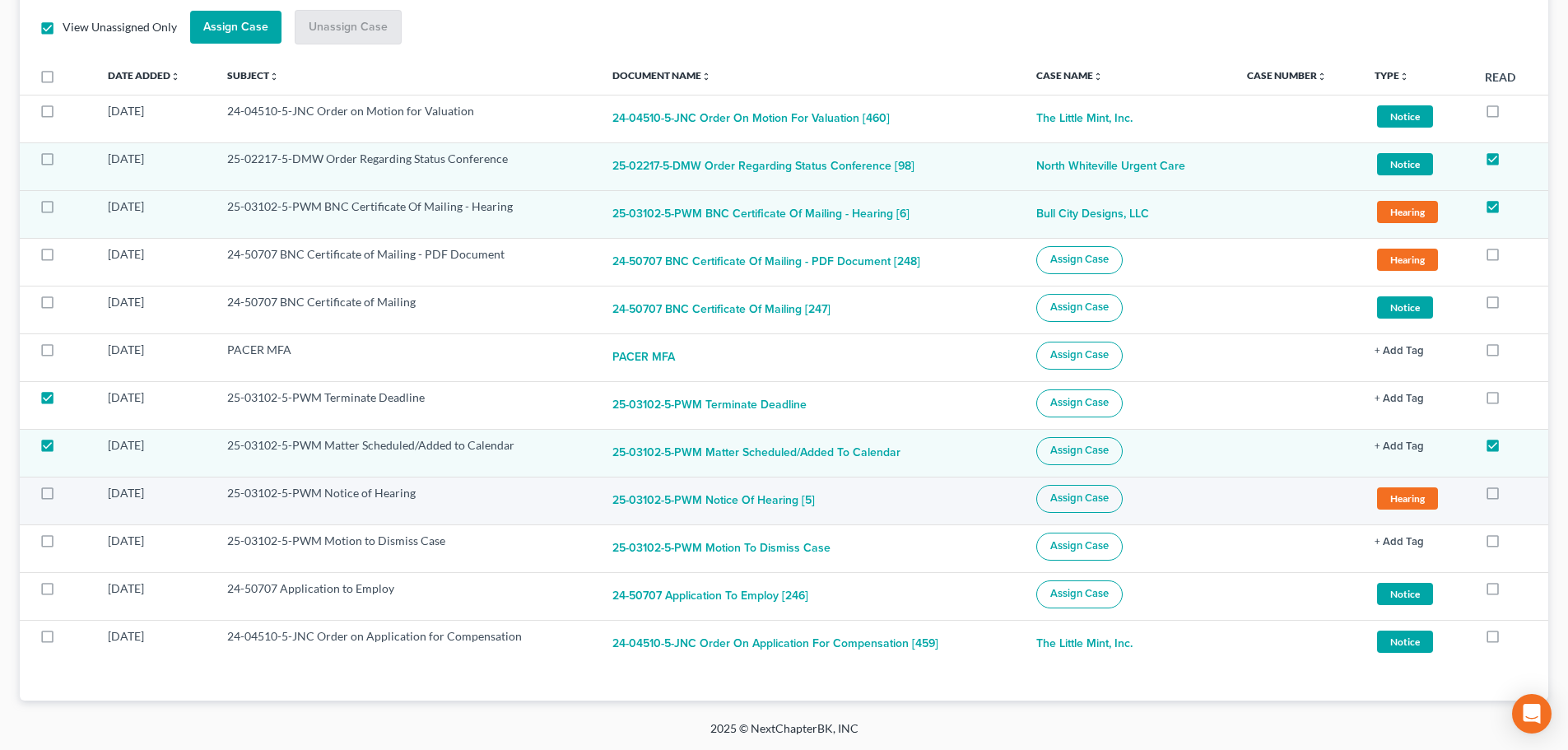
click at [63, 497] on label at bounding box center [63, 497] width 0 height 0
click at [69, 495] on input "checkbox" at bounding box center [74, 490] width 10 height 10
checkbox input "true"
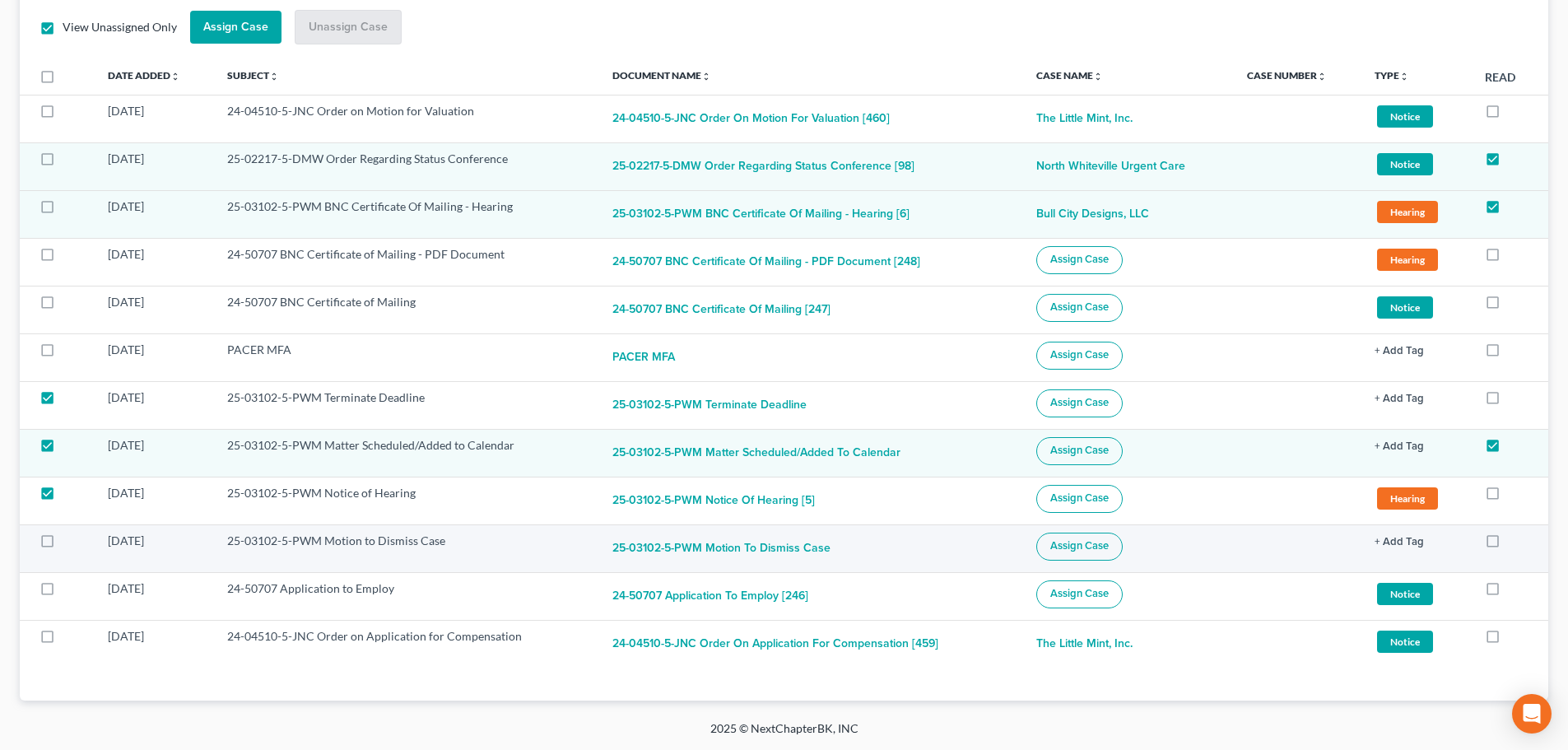
click at [63, 545] on label at bounding box center [63, 545] width 0 height 0
click at [69, 543] on input "checkbox" at bounding box center [74, 537] width 10 height 10
checkbox input "true"
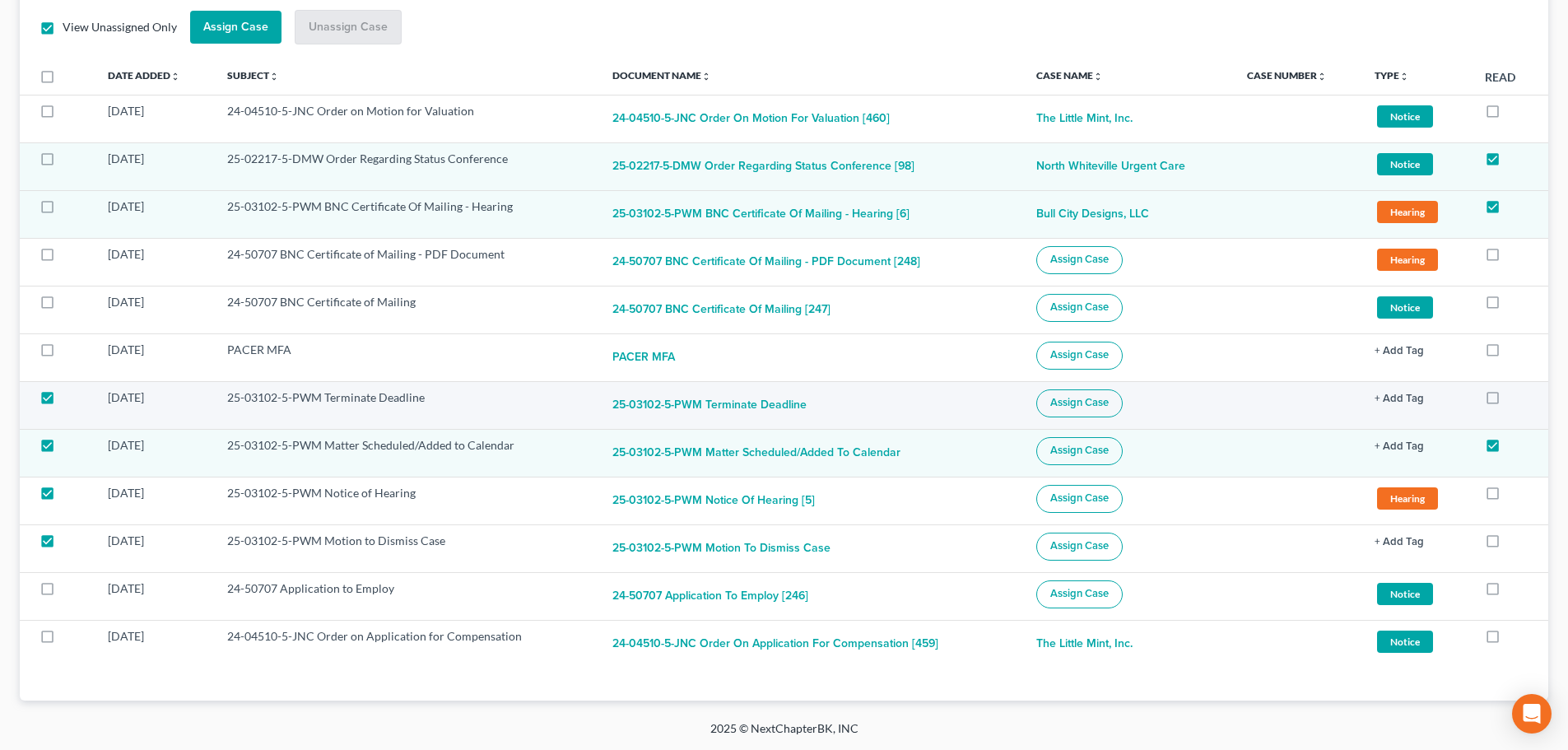
click at [1094, 406] on span "Assign Case" at bounding box center [1080, 403] width 58 height 13
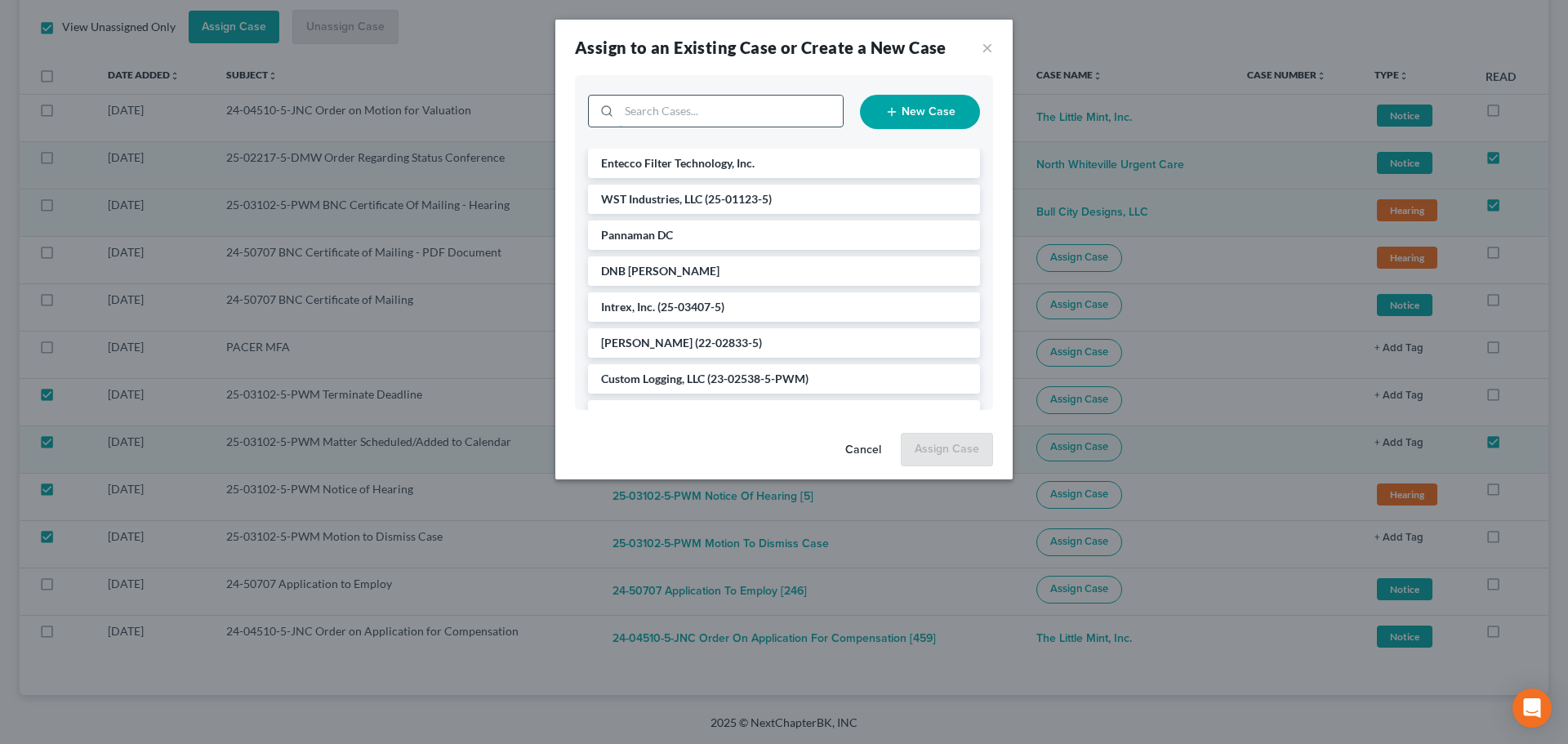
click at [698, 111] on input "search" at bounding box center [730, 111] width 224 height 31
type input "[GEOGRAPHIC_DATA]"
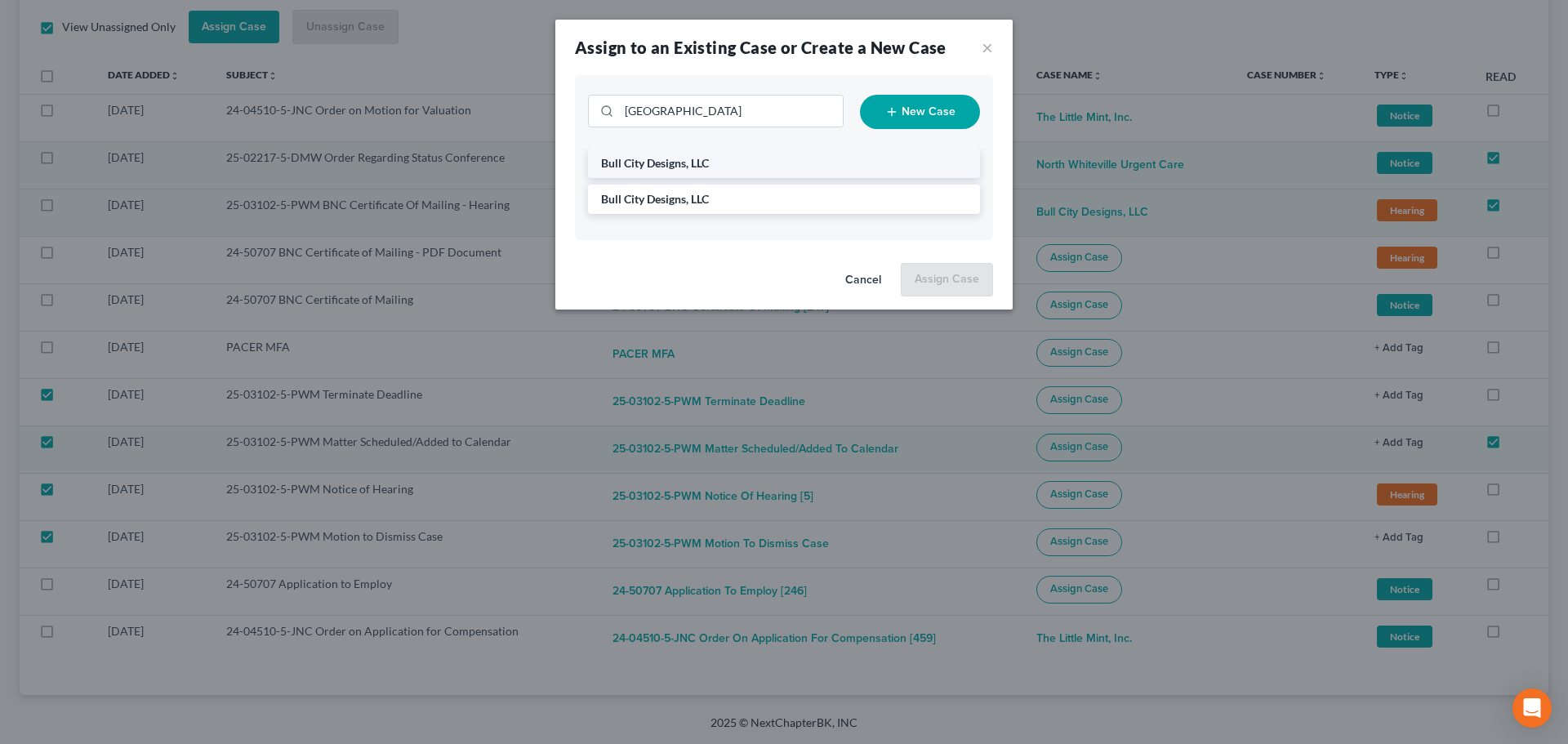
click at [691, 175] on li "Bull City Designs, LLC" at bounding box center [784, 163] width 392 height 30
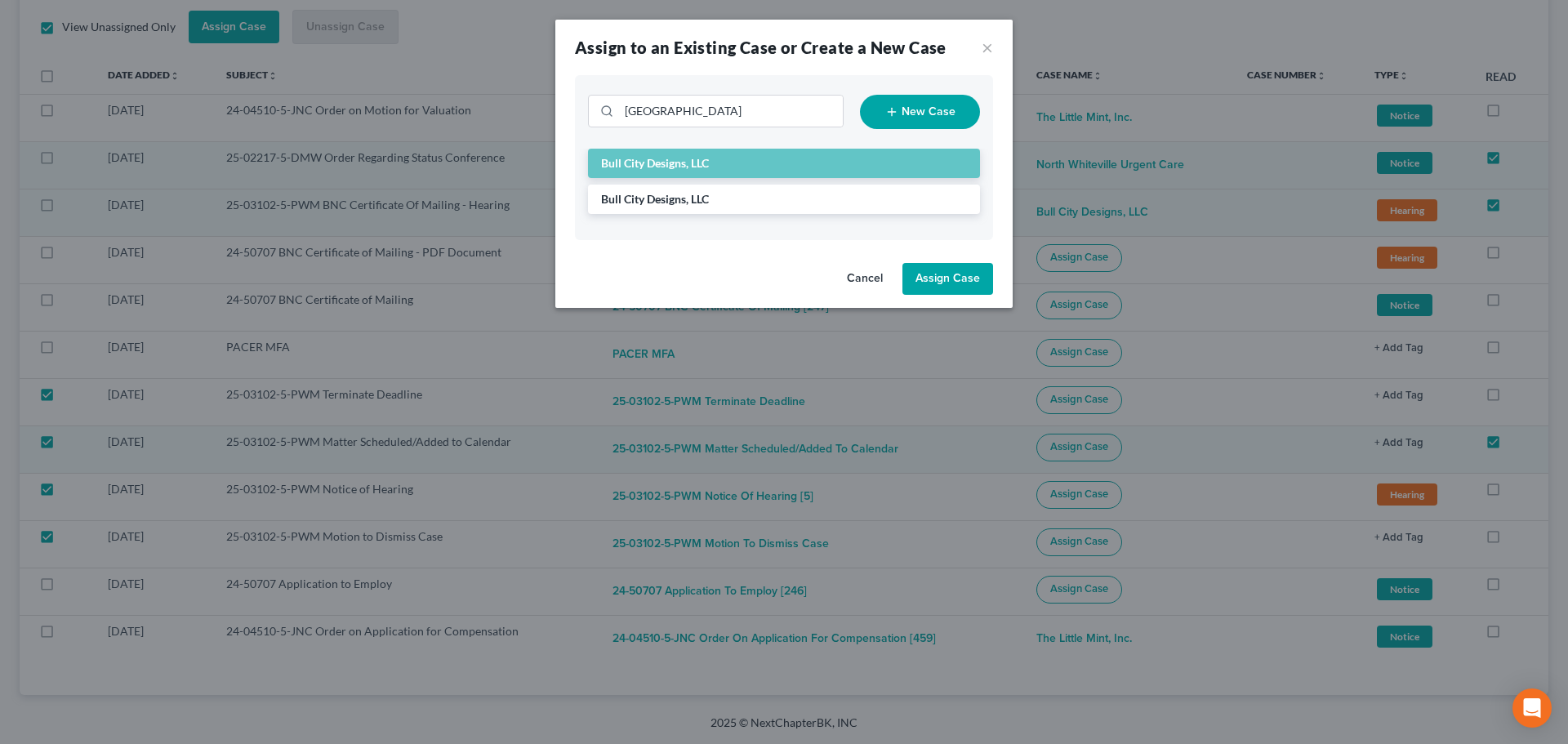
click at [947, 286] on button "Assign Case" at bounding box center [947, 279] width 91 height 33
checkbox input "false"
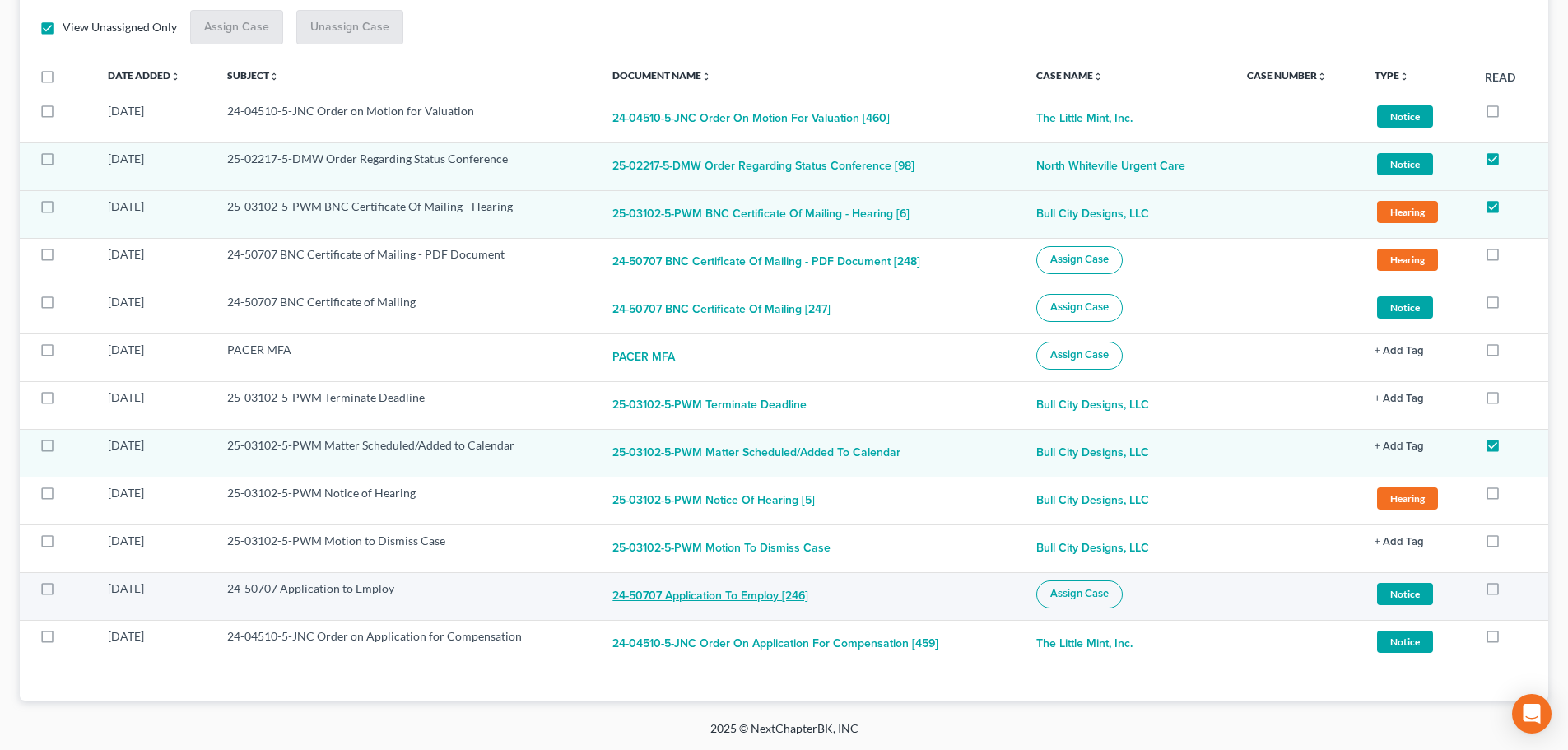
click at [662, 593] on button "24-50707 Application to Employ [246]" at bounding box center [710, 596] width 196 height 33
checkbox input "true"
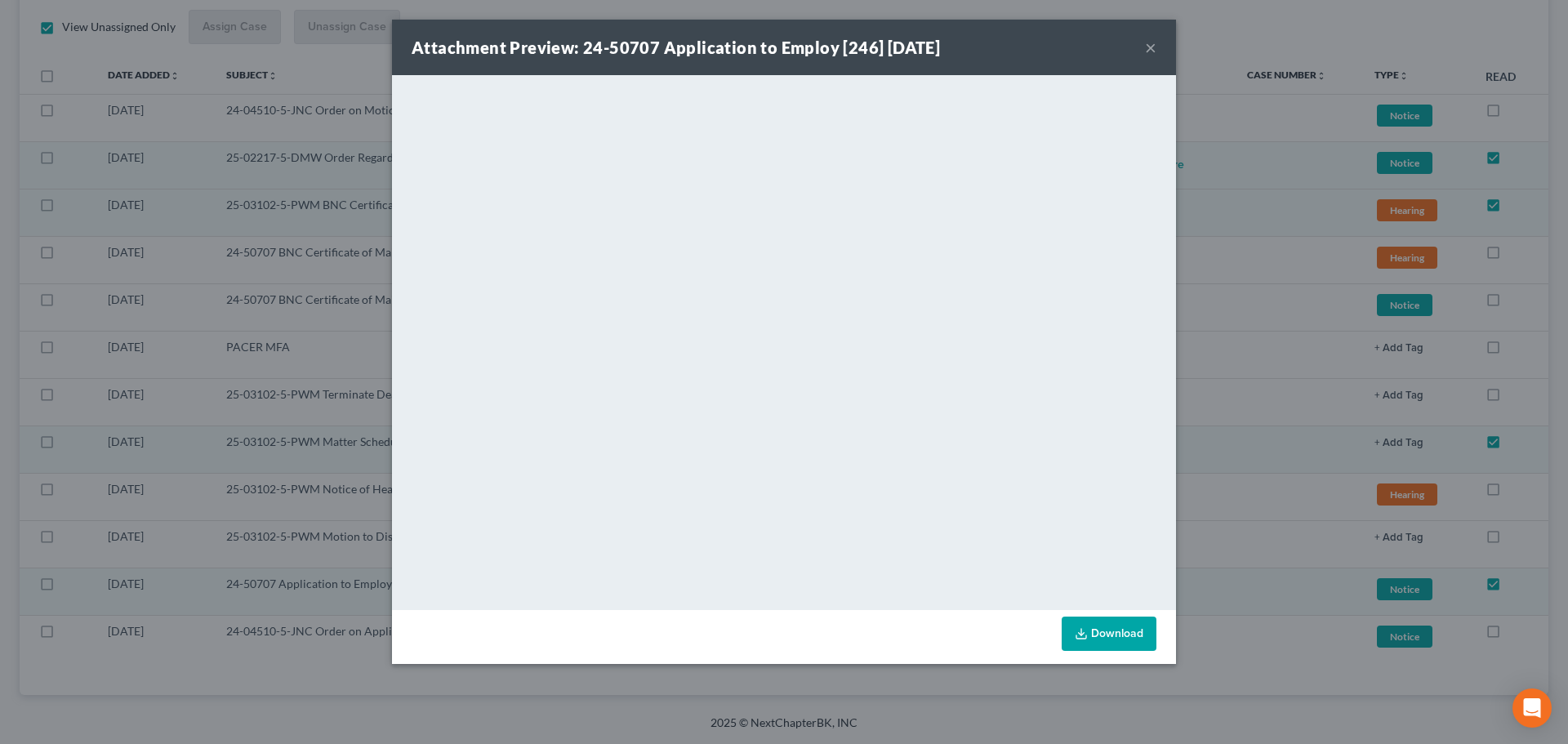
click at [1153, 41] on button "×" at bounding box center [1150, 46] width 11 height 20
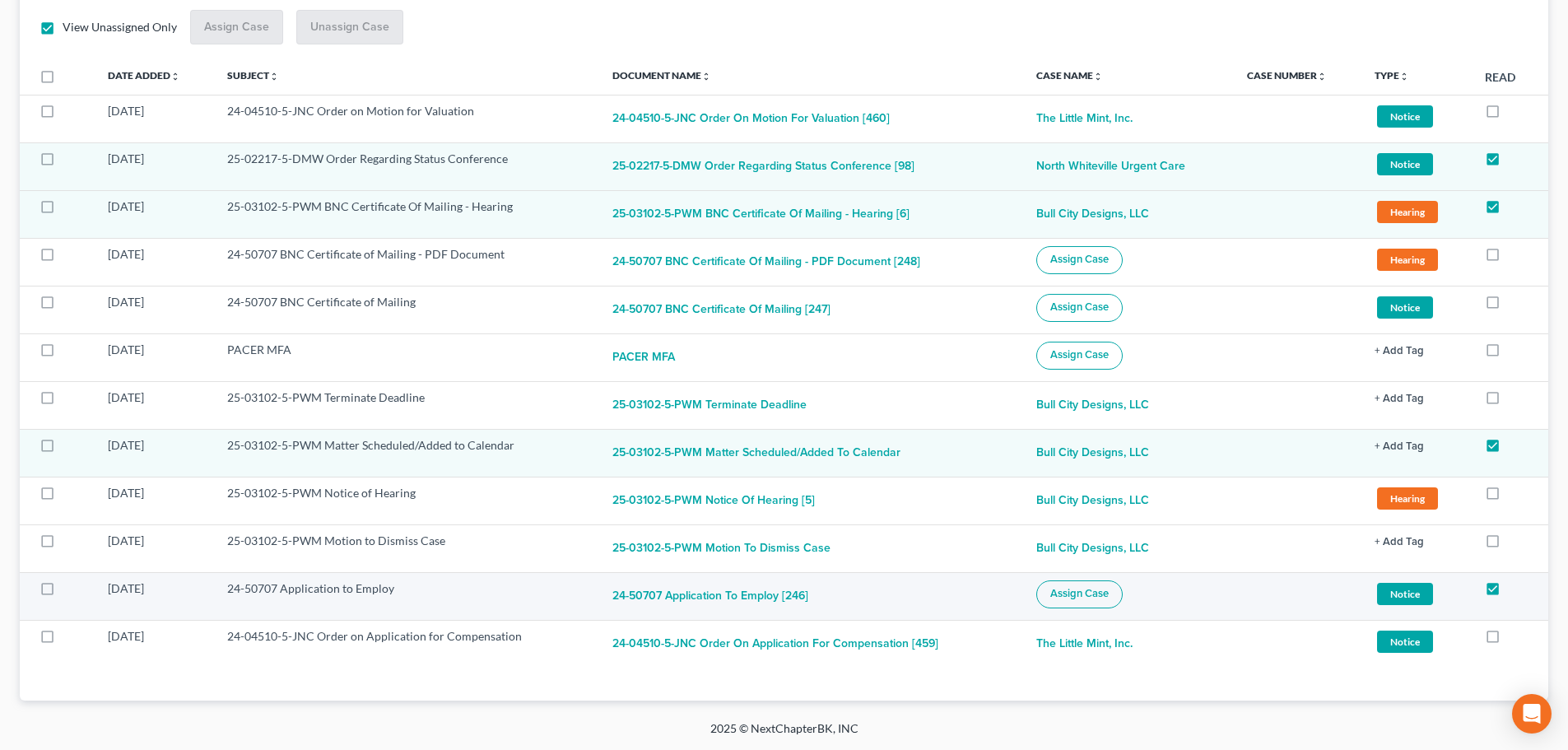
click at [1081, 597] on span "Assign Case" at bounding box center [1080, 594] width 58 height 13
checkbox input "true"
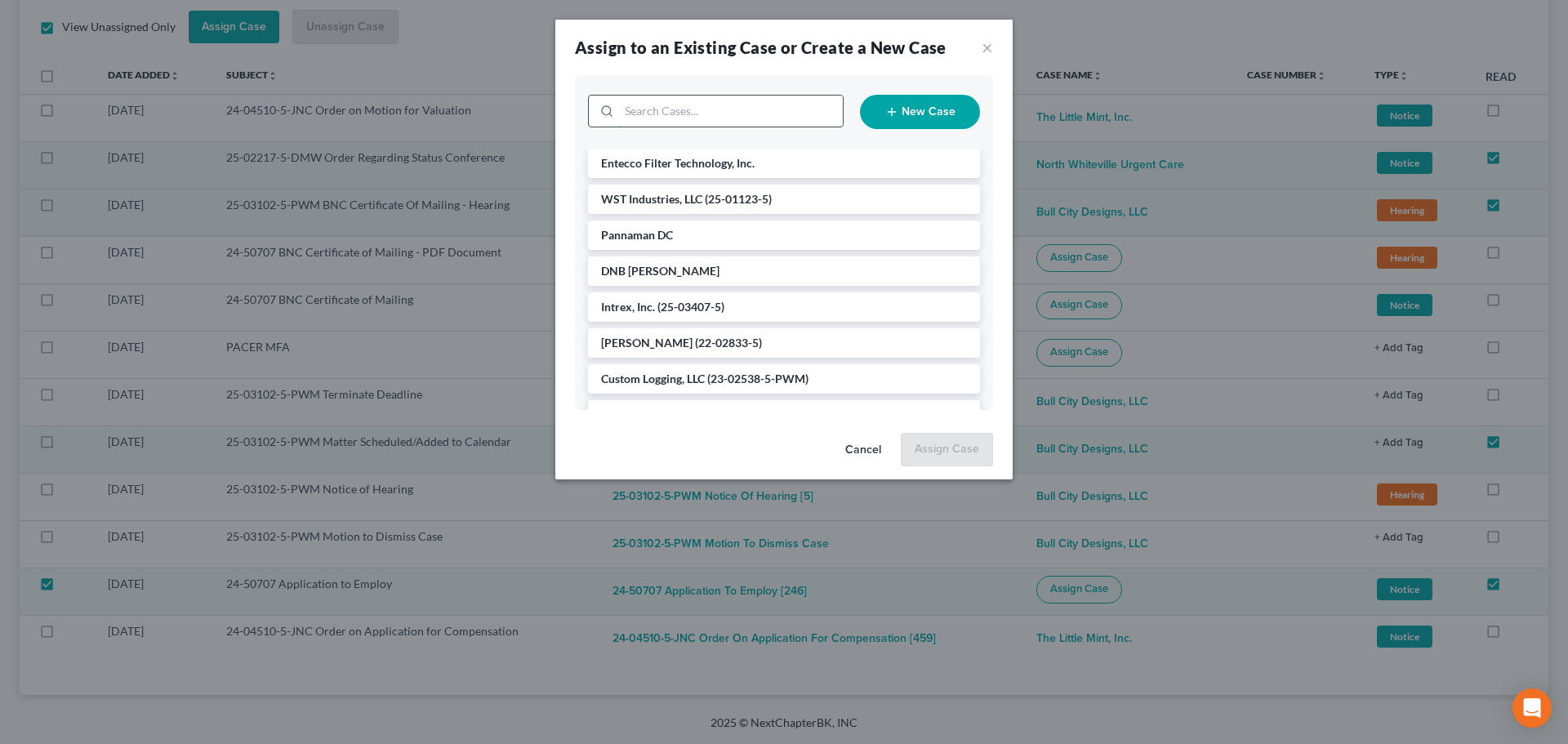
click at [693, 124] on input "search" at bounding box center [730, 111] width 224 height 31
type input "ent"
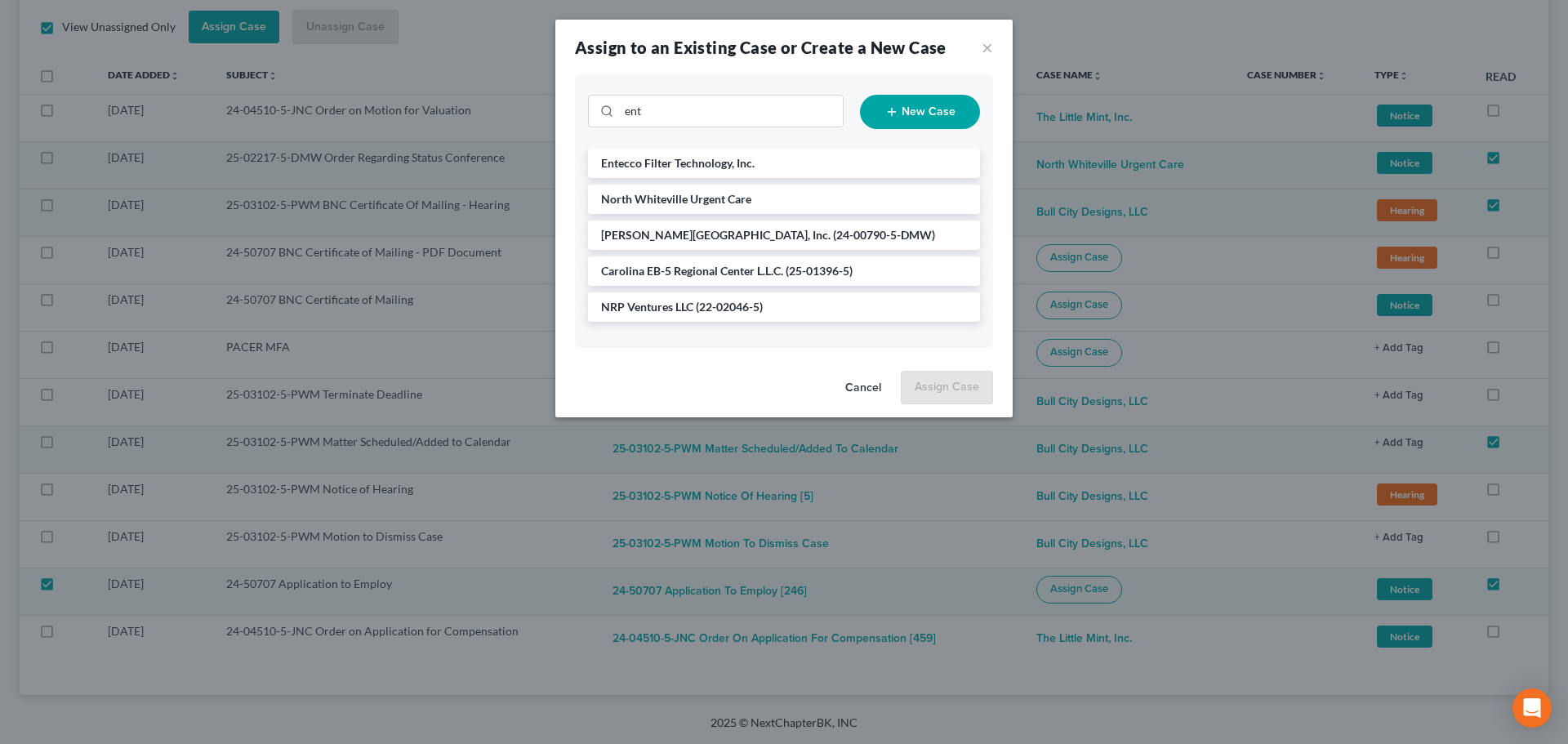
click at [691, 161] on span "Entecco Filter Technology, Inc." at bounding box center [677, 163] width 153 height 14
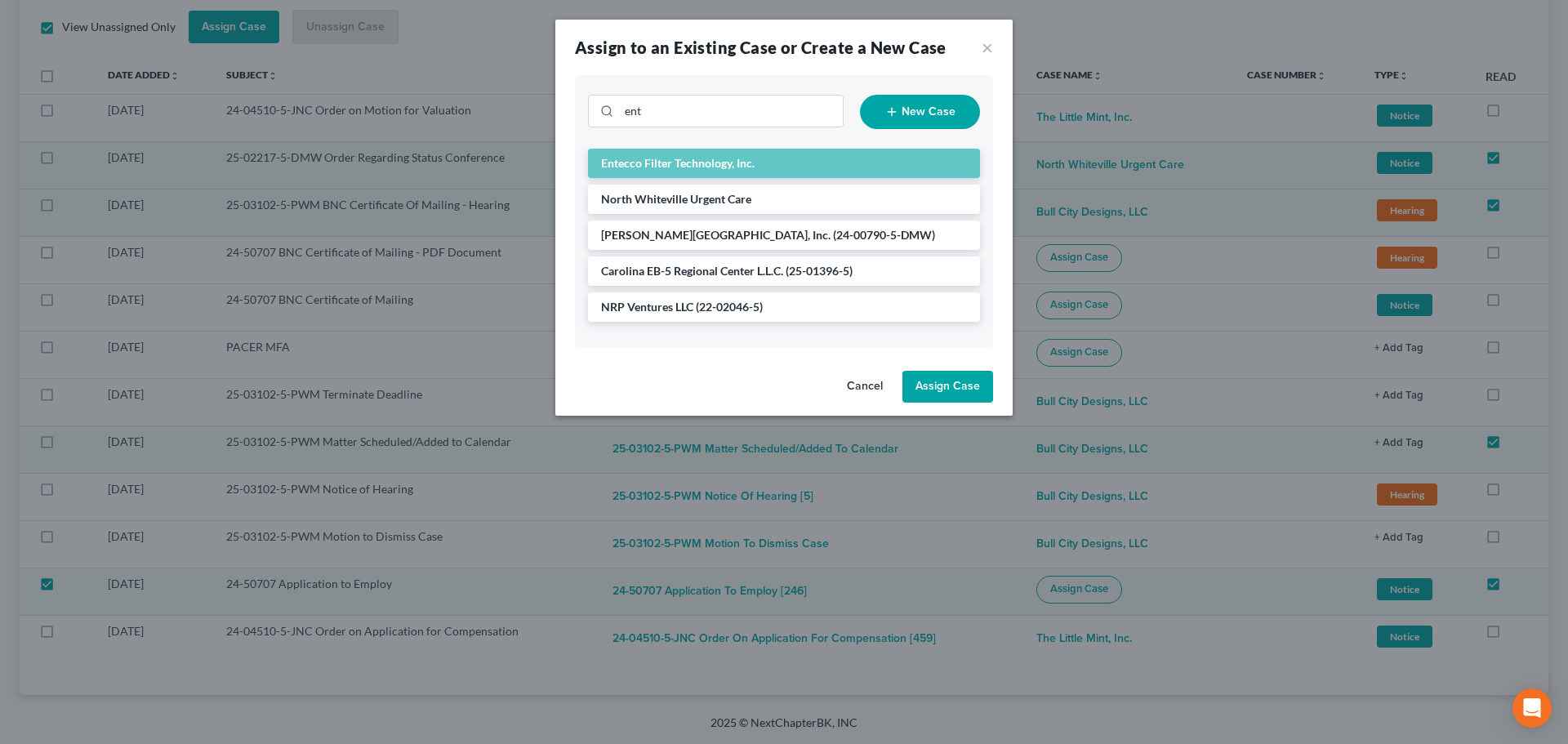
click at [940, 395] on button "Assign Case" at bounding box center [947, 386] width 91 height 33
checkbox input "false"
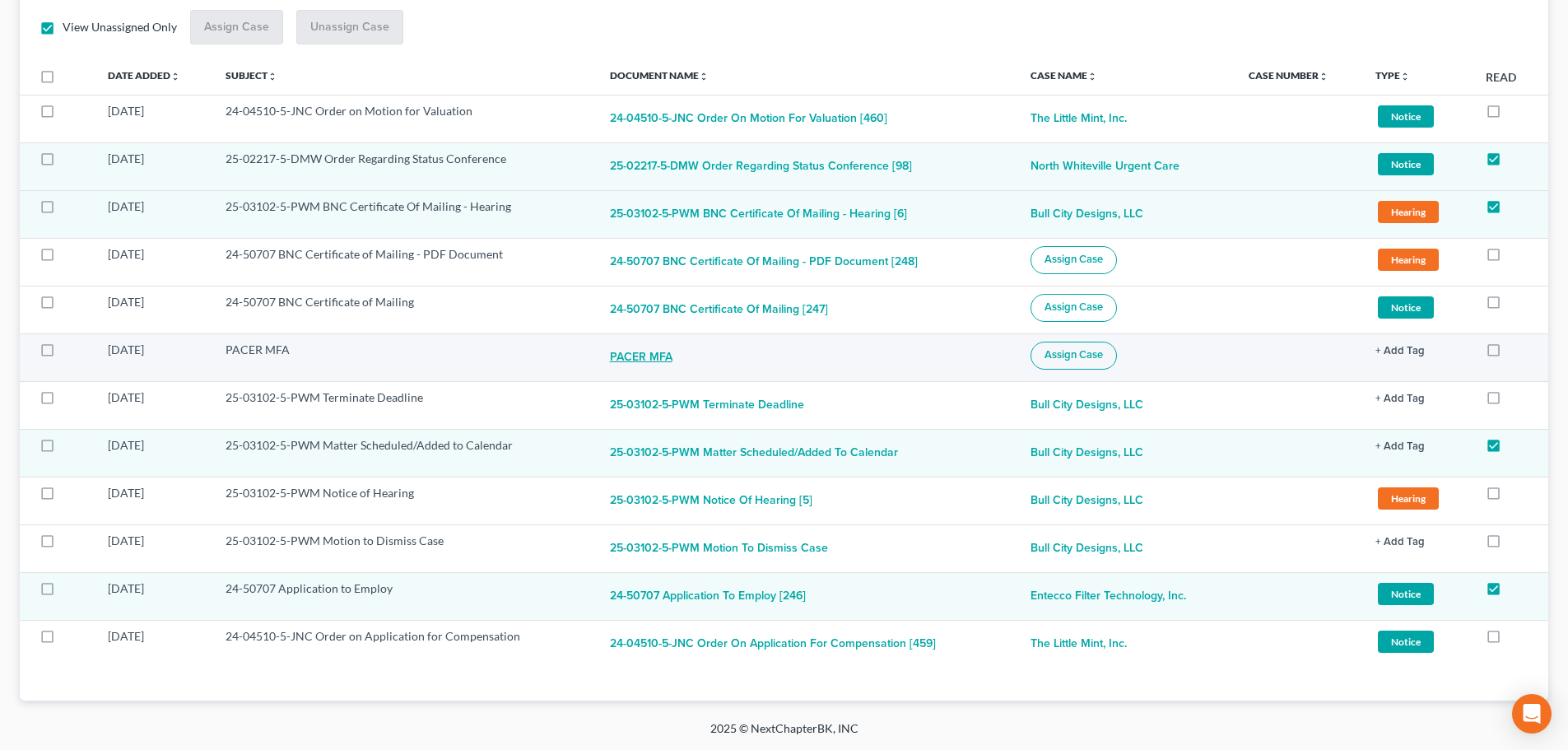
click at [645, 353] on button "PACER MFA" at bounding box center [645, 358] width 72 height 33
checkbox input "true"
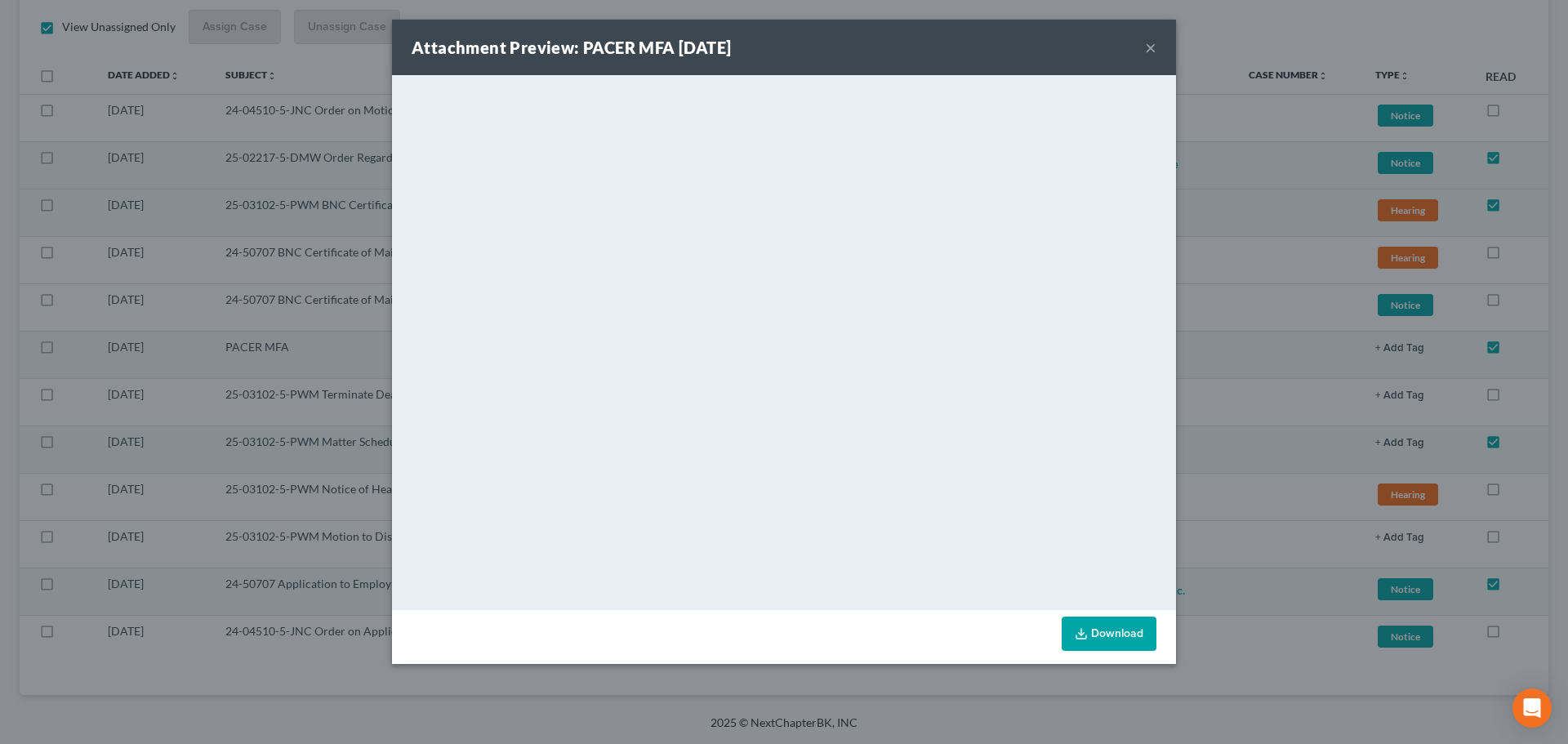
click at [1153, 46] on button "×" at bounding box center [1150, 46] width 11 height 20
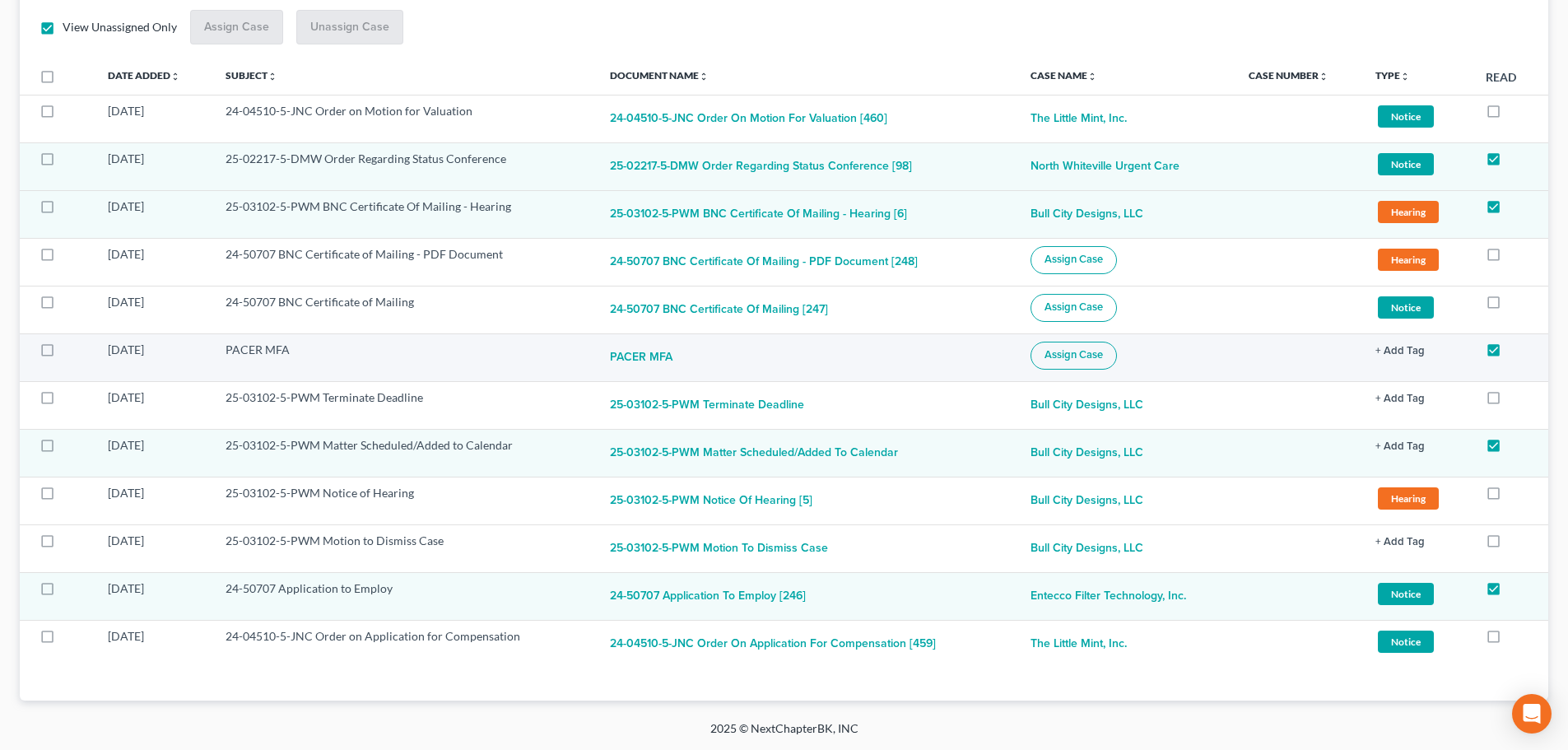
click at [1051, 355] on span "Assign Case" at bounding box center [1073, 355] width 58 height 13
checkbox input "true"
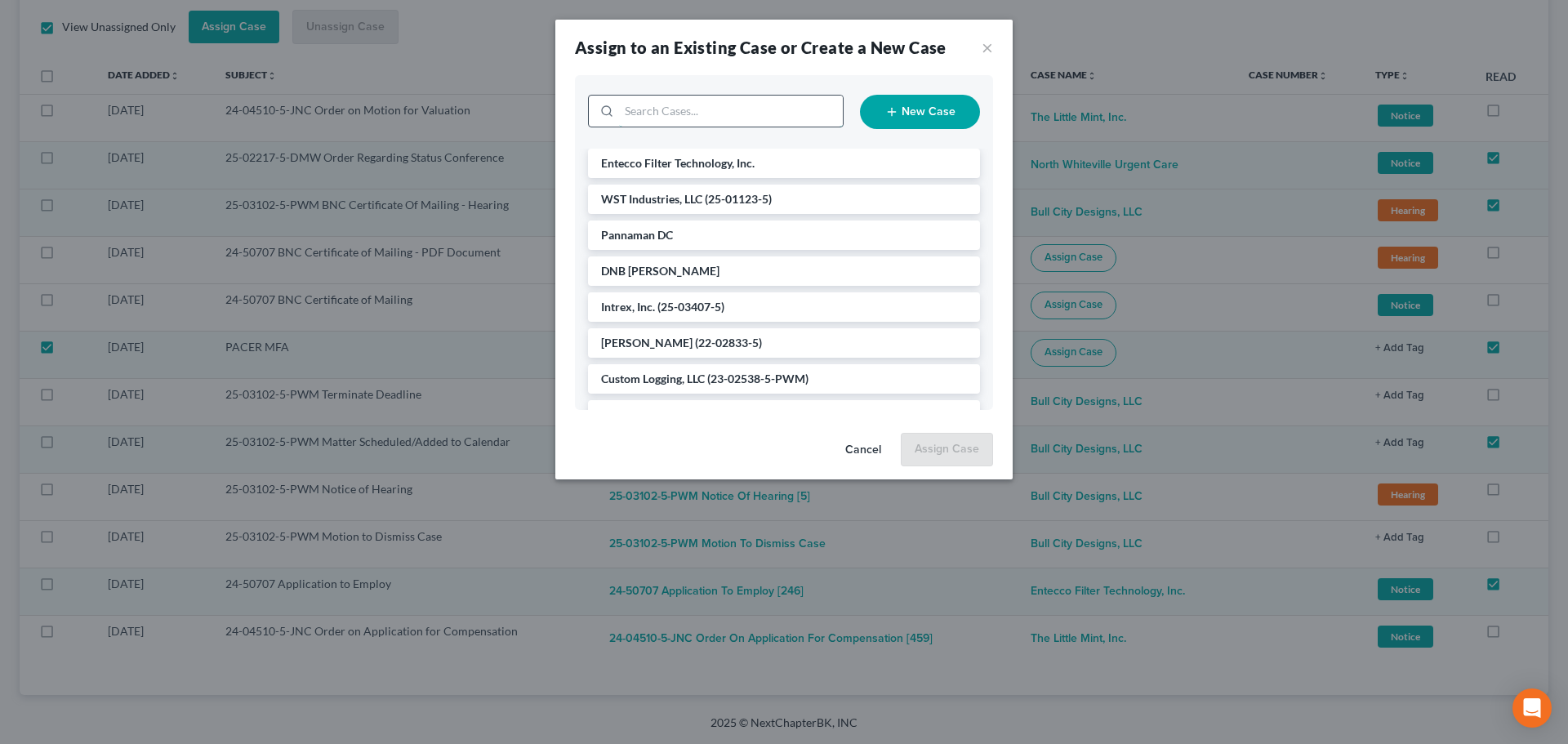
click at [697, 114] on input "search" at bounding box center [730, 111] width 224 height 31
type input "bankr"
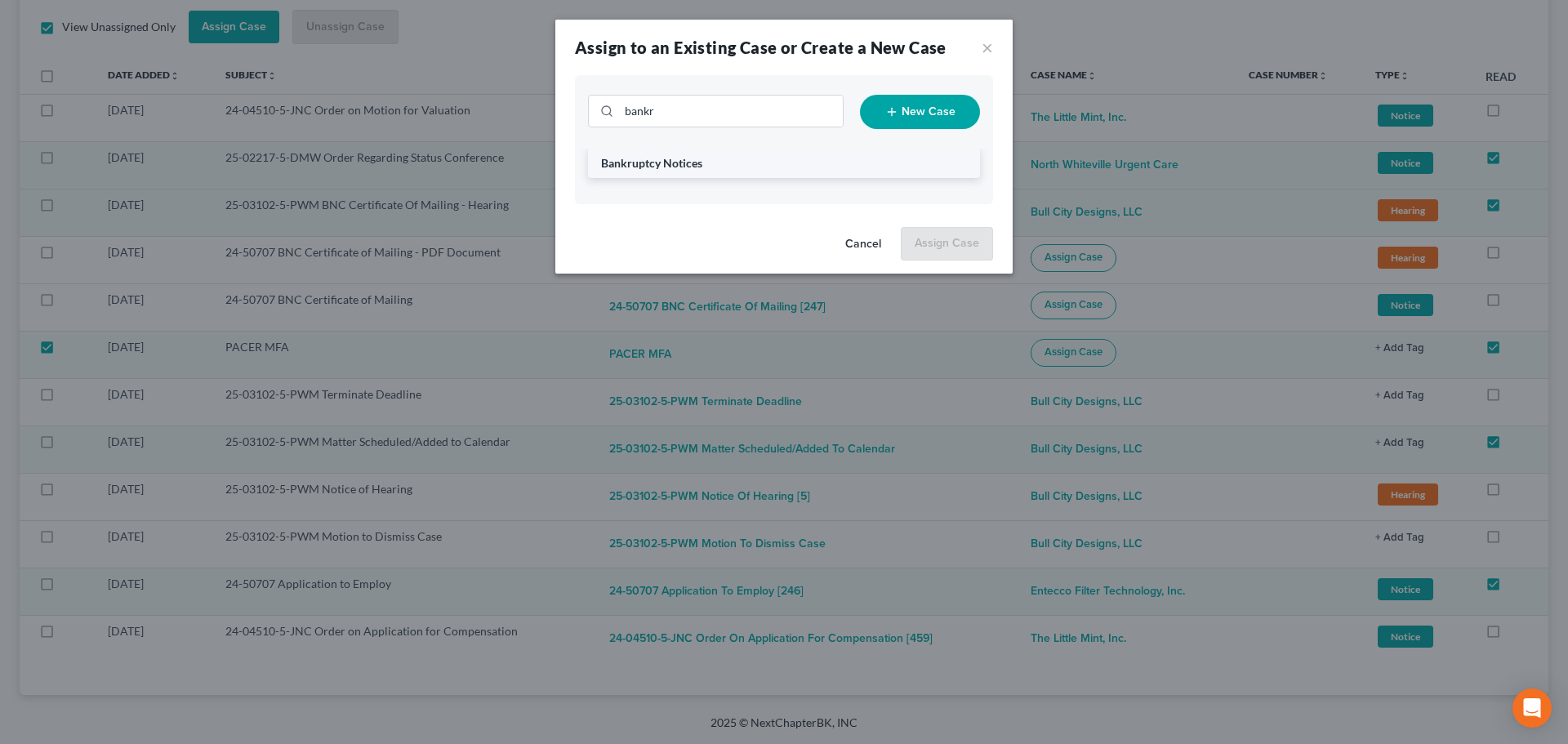
click at [664, 163] on span "Bankruptcy Notices" at bounding box center [651, 163] width 101 height 14
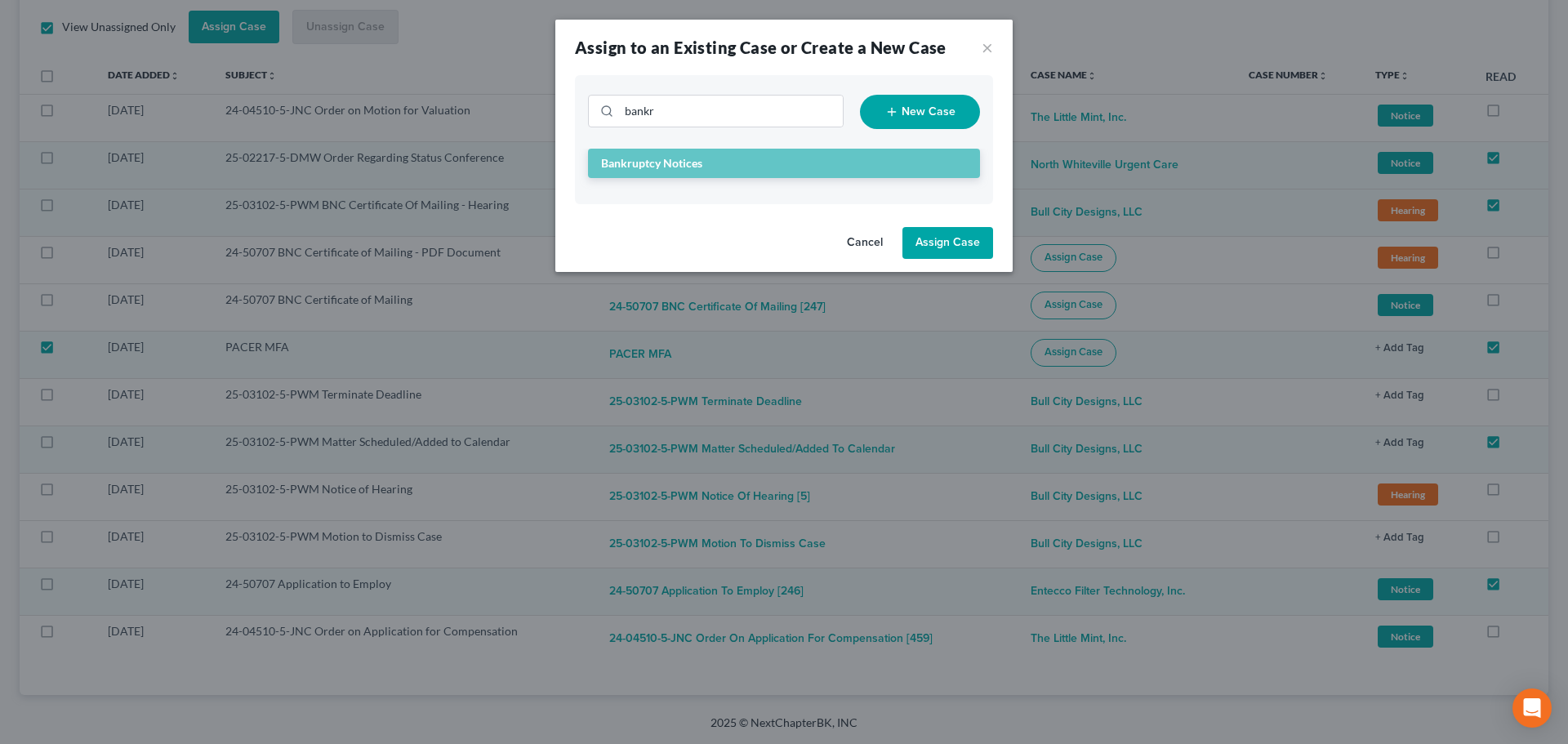
click at [924, 248] on button "Assign Case" at bounding box center [947, 242] width 91 height 33
checkbox input "false"
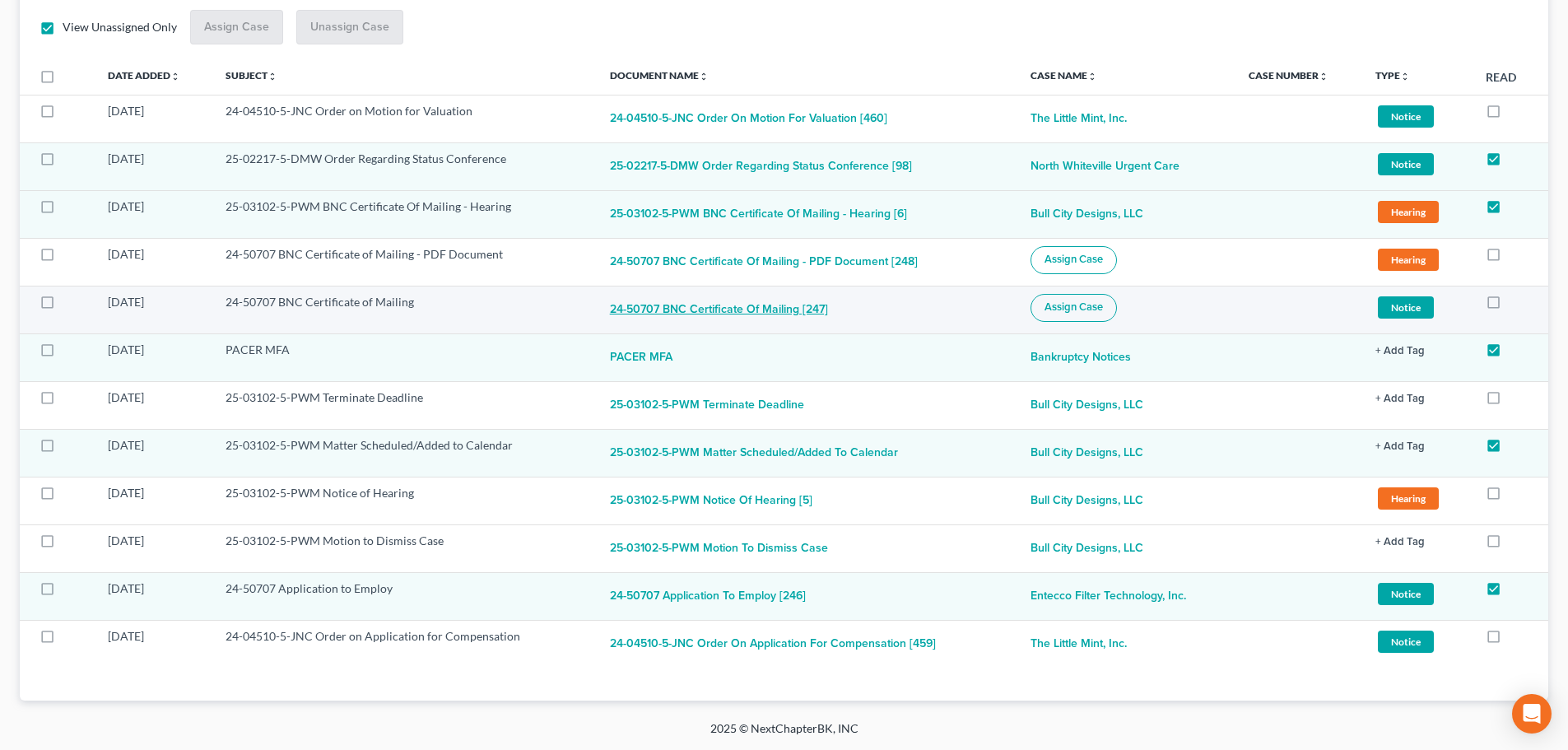
click at [657, 304] on button "24-50707 BNC Certificate of Mailing [247]" at bounding box center [718, 310] width 218 height 33
checkbox input "true"
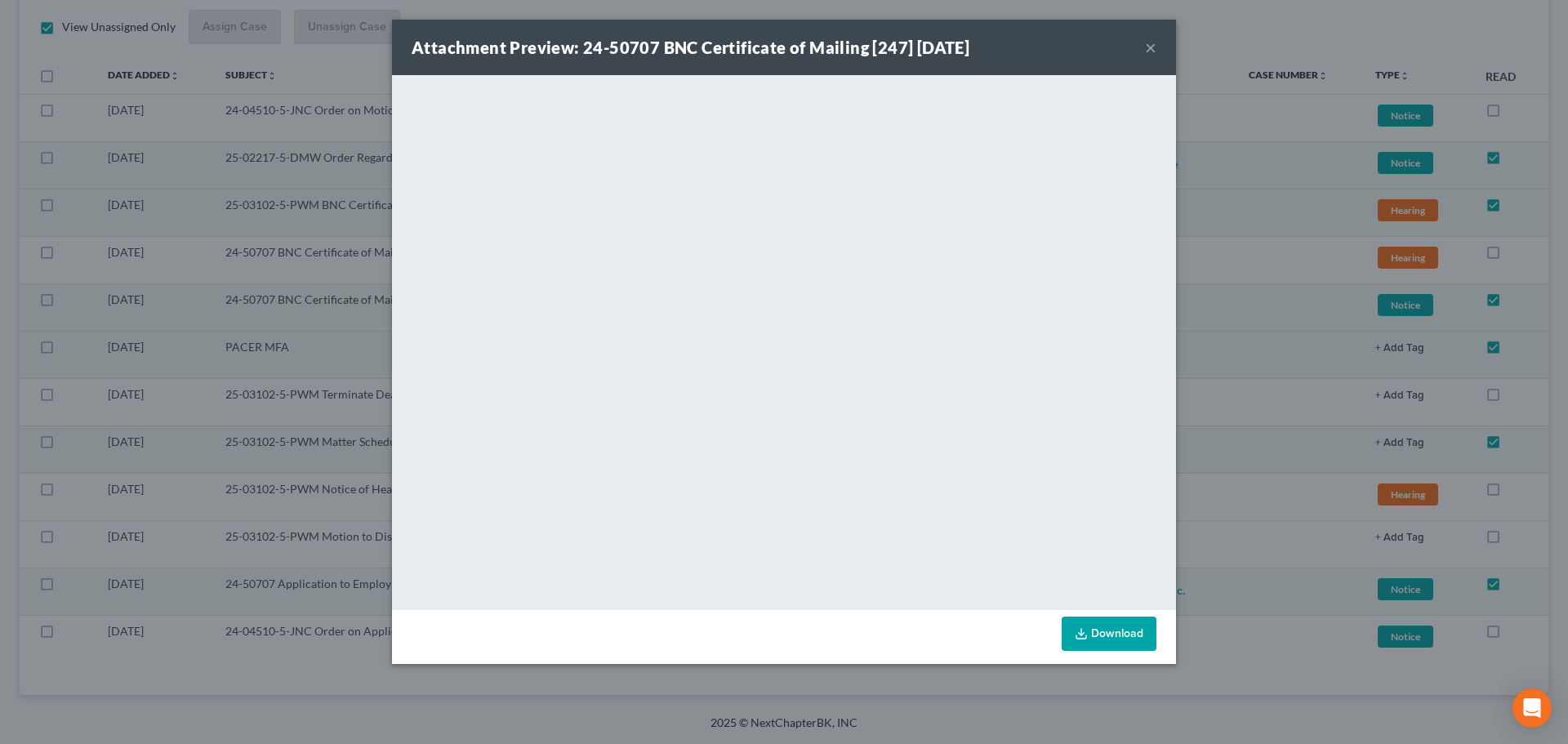
click at [1157, 45] on div "Attachment Preview: 24-50707 BNC Certificate of Mailing [247] [DATE] ×" at bounding box center [784, 47] width 784 height 56
click at [1153, 41] on button "×" at bounding box center [1150, 46] width 11 height 20
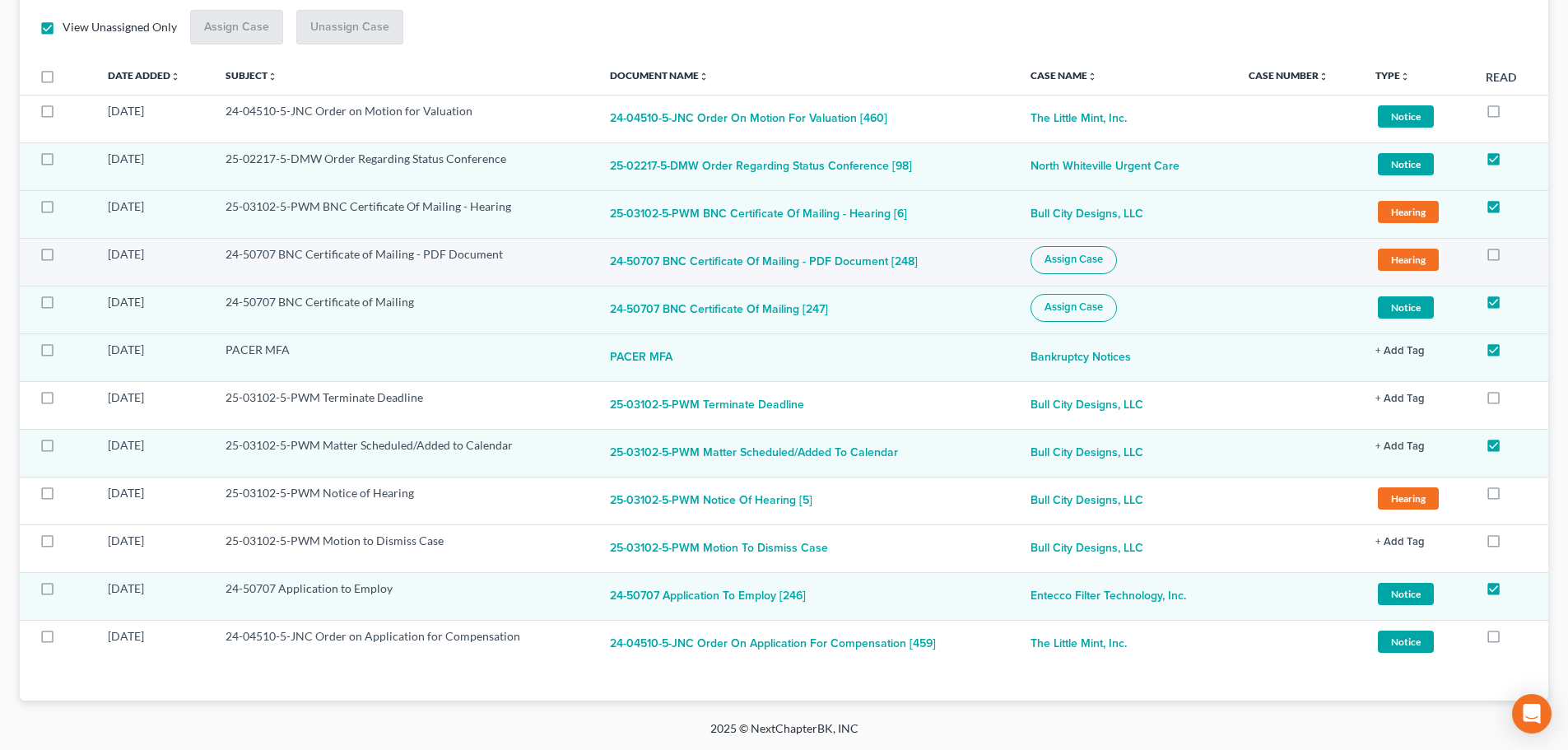
click at [63, 258] on label at bounding box center [63, 258] width 0 height 0
click at [69, 257] on input "checkbox" at bounding box center [74, 251] width 10 height 10
checkbox input "true"
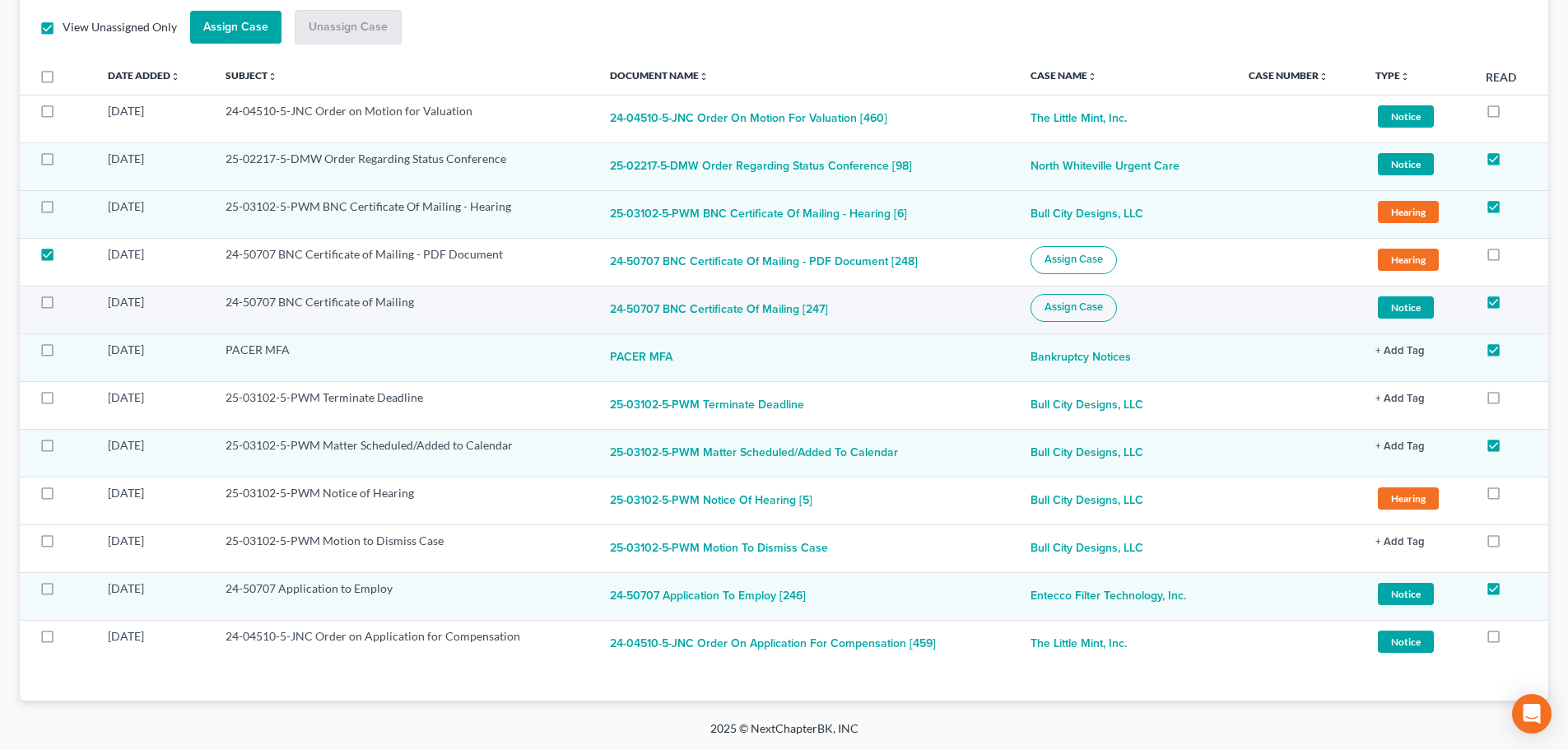
click at [63, 306] on label at bounding box center [63, 306] width 0 height 0
click at [69, 304] on input "checkbox" at bounding box center [74, 299] width 10 height 10
checkbox input "true"
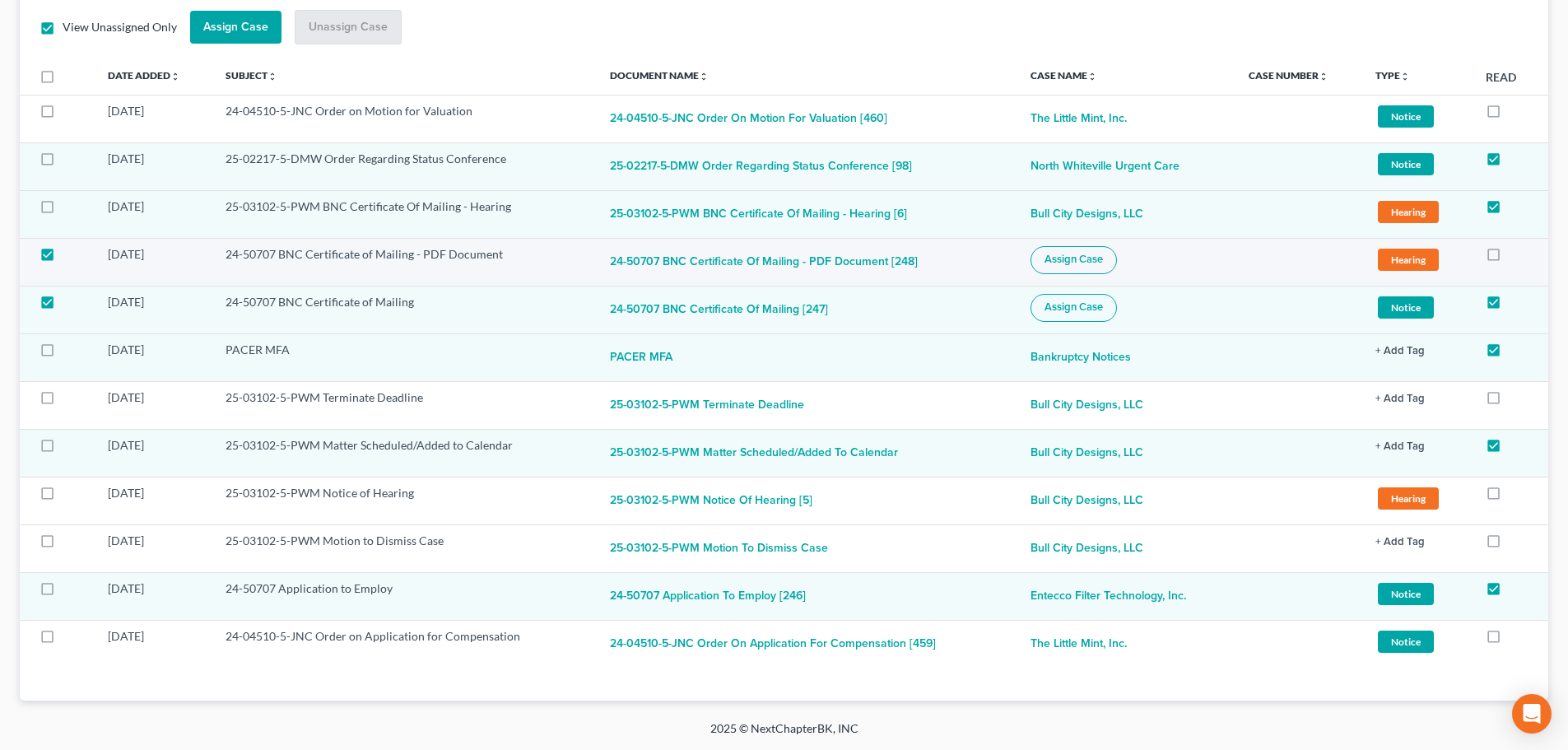
click at [1079, 264] on span "Assign Case" at bounding box center [1073, 259] width 58 height 13
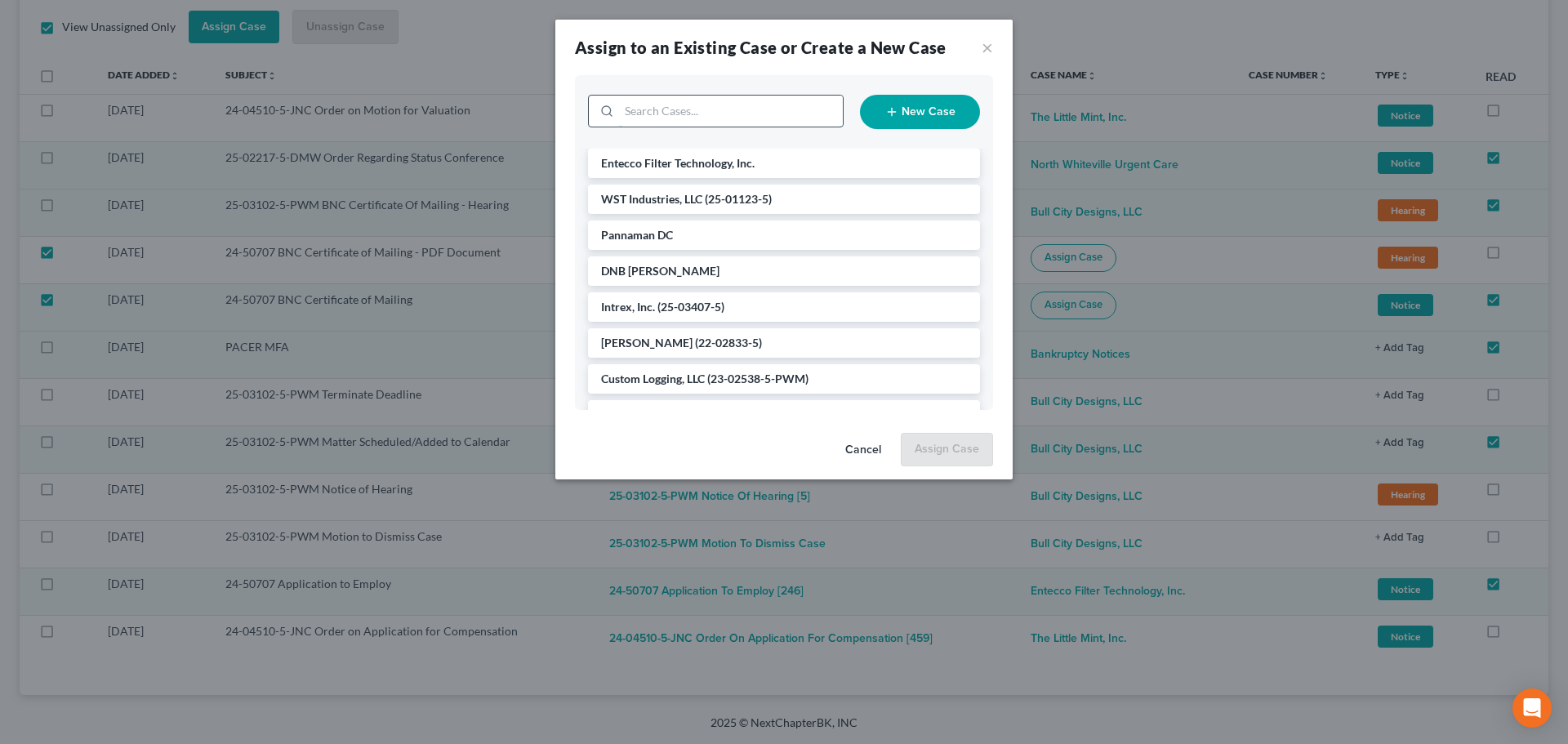
click at [718, 105] on input "search" at bounding box center [730, 111] width 224 height 31
type input "entecco"
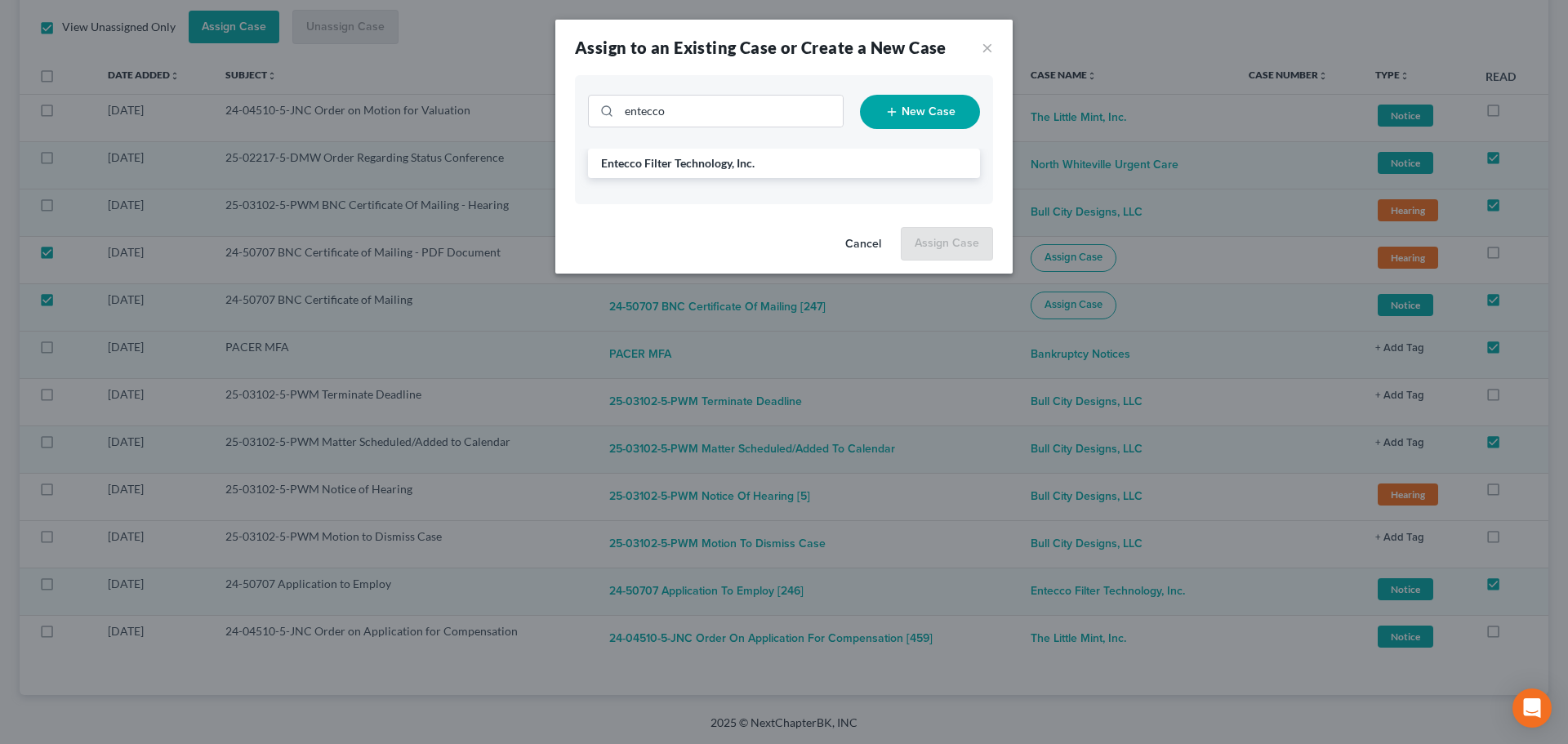
drag, startPoint x: 704, startPoint y: 165, endPoint x: 873, endPoint y: 125, distance: 173.7
click at [706, 165] on span "Entecco Filter Technology, Inc." at bounding box center [677, 163] width 153 height 14
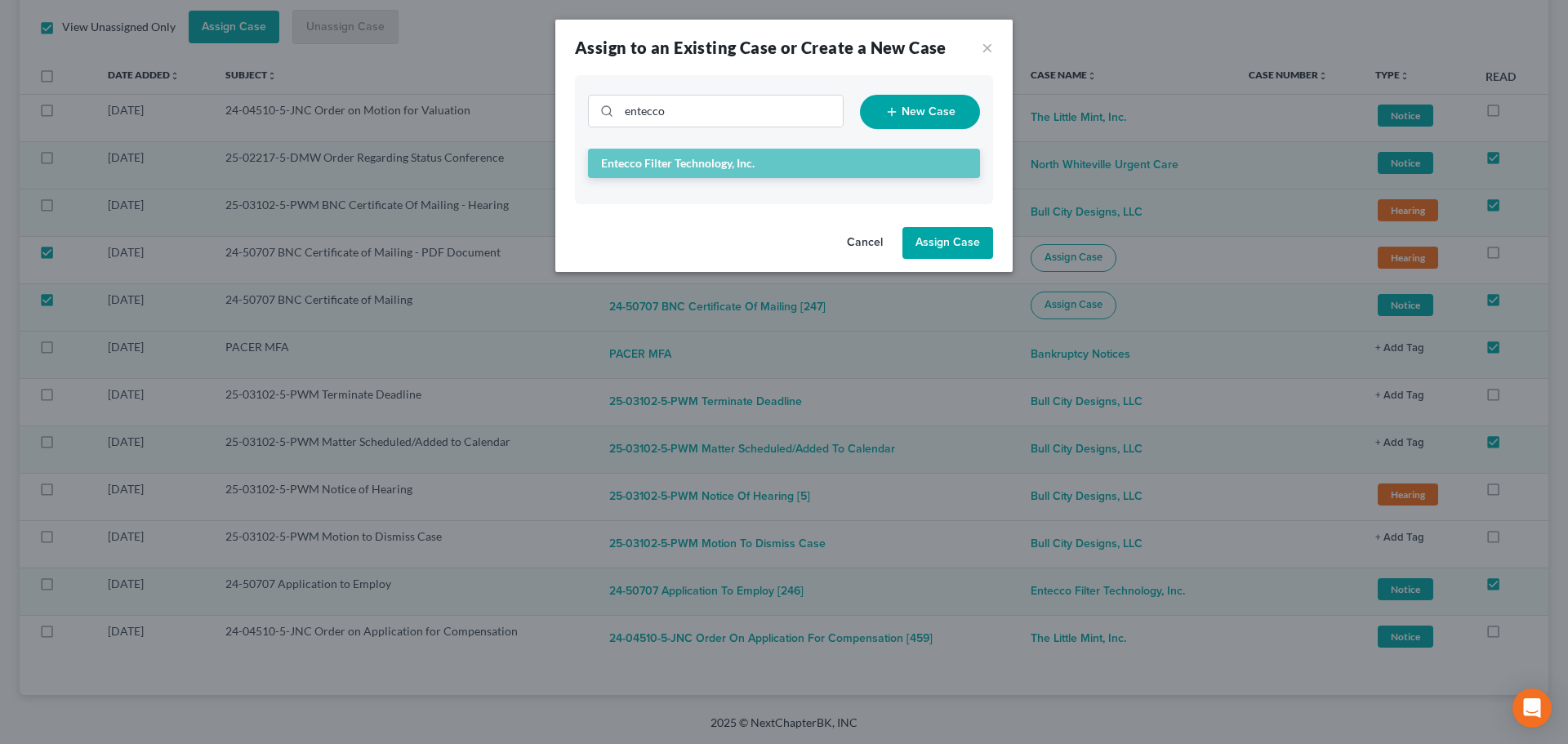
click at [951, 243] on button "Assign Case" at bounding box center [947, 242] width 91 height 33
checkbox input "false"
